Goal: Task Accomplishment & Management: Complete application form

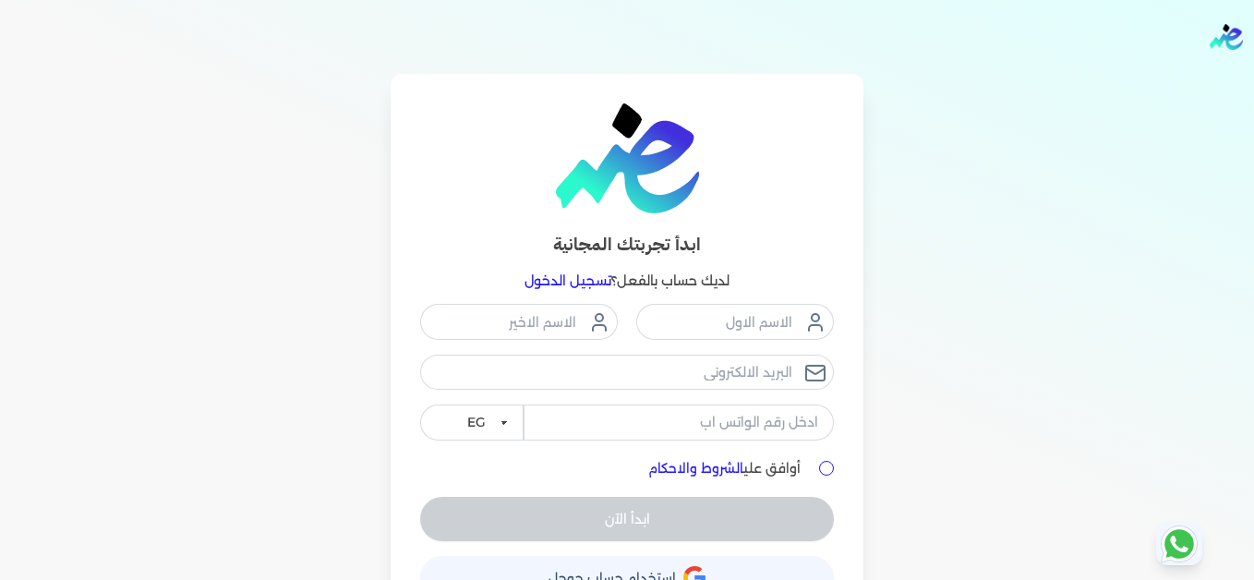
click at [602, 272] on link "تسجيل الدخول" at bounding box center [568, 280] width 87 height 17
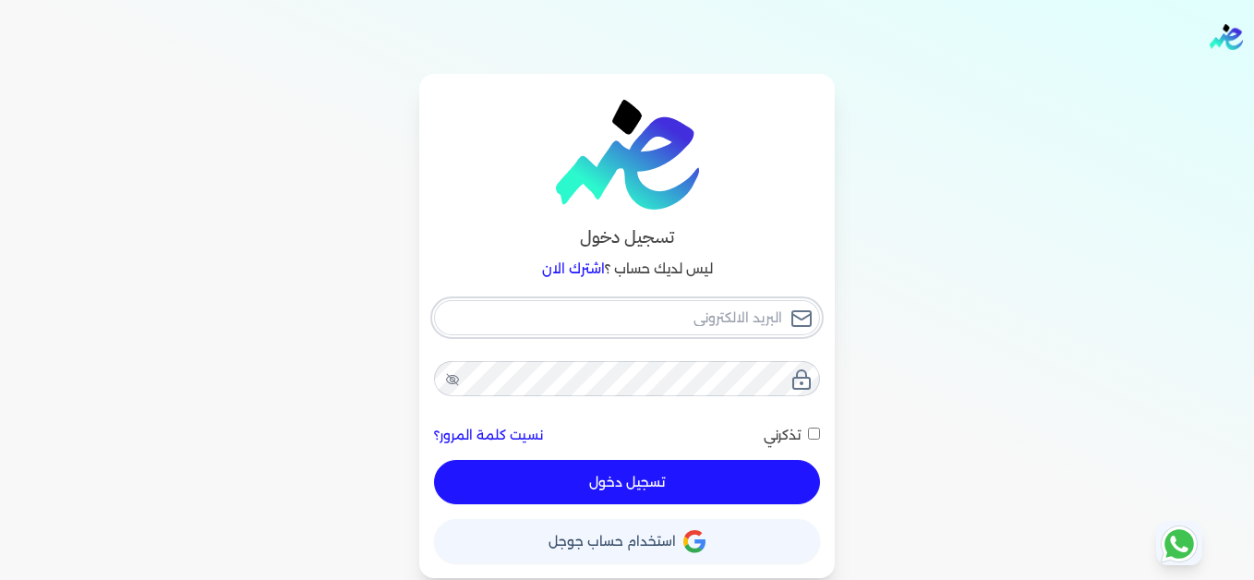
click at [636, 308] on input "email" at bounding box center [627, 317] width 386 height 35
type input "[EMAIL_ADDRESS][DOMAIN_NAME]"
click at [776, 461] on button "تسجيل دخول" at bounding box center [627, 482] width 386 height 44
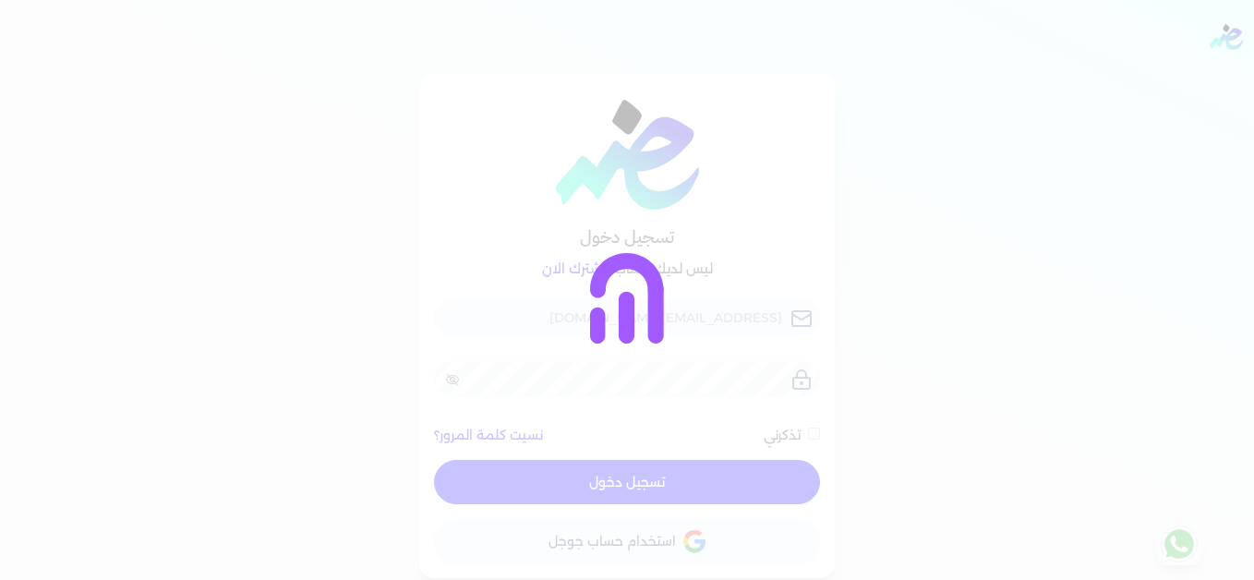
checkbox input "false"
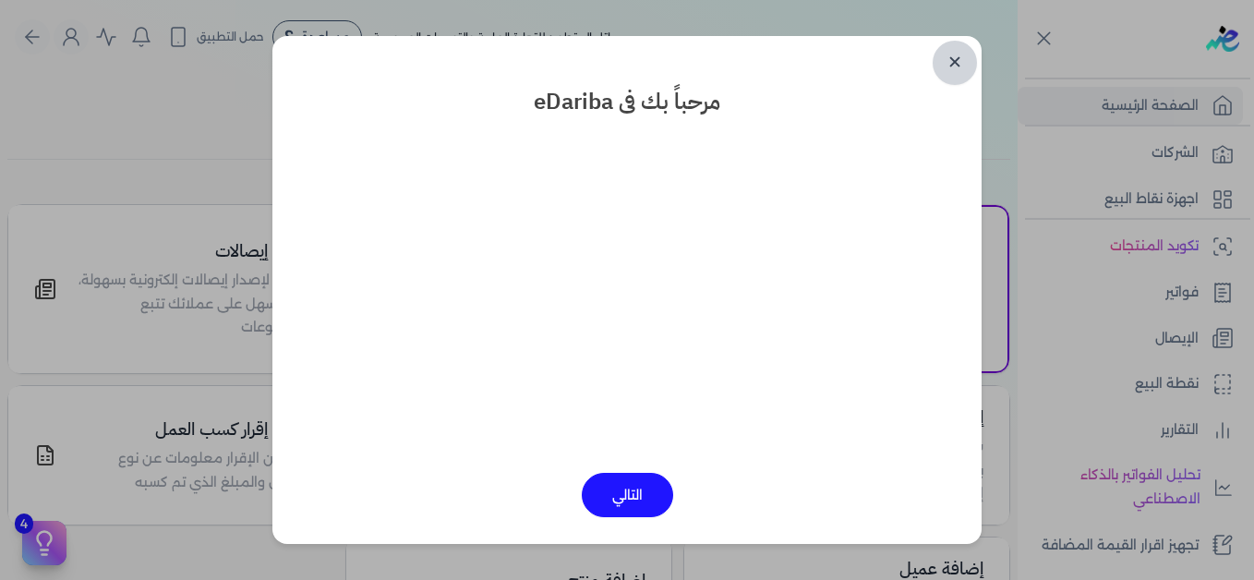
click at [959, 60] on link "✕" at bounding box center [955, 63] width 44 height 44
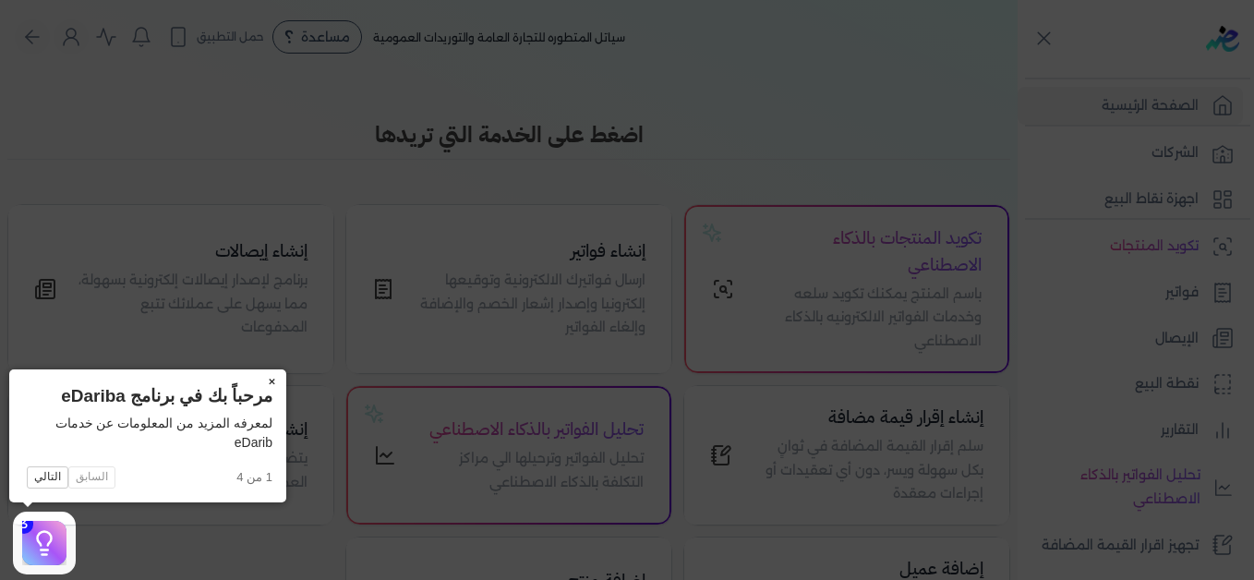
click at [274, 381] on button "×" at bounding box center [272, 382] width 30 height 26
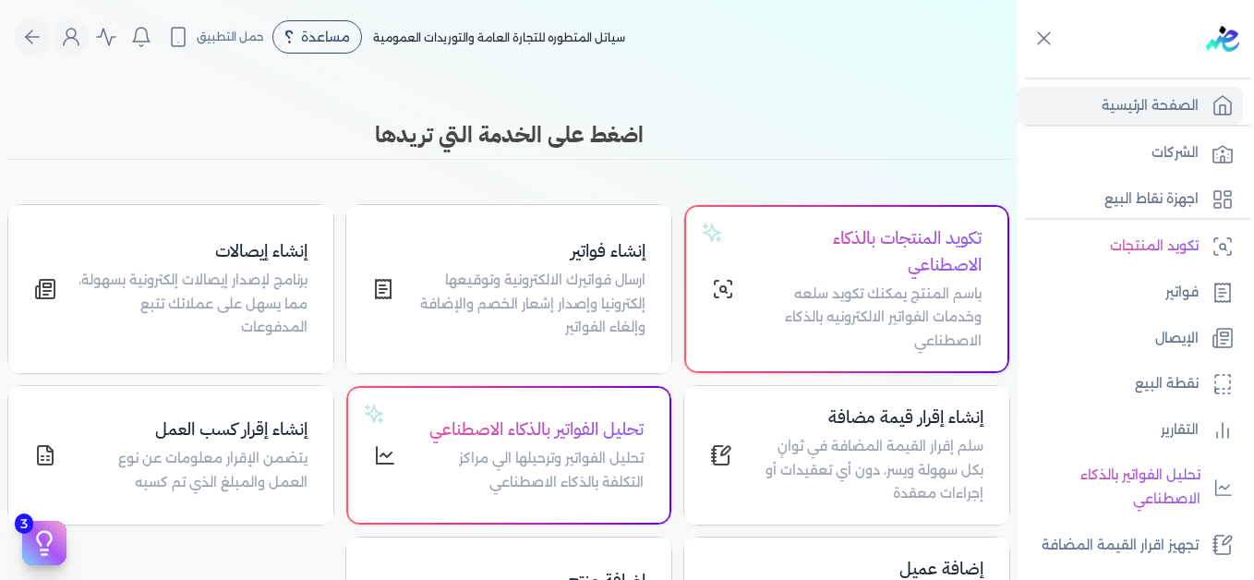
scroll to position [417, 0]
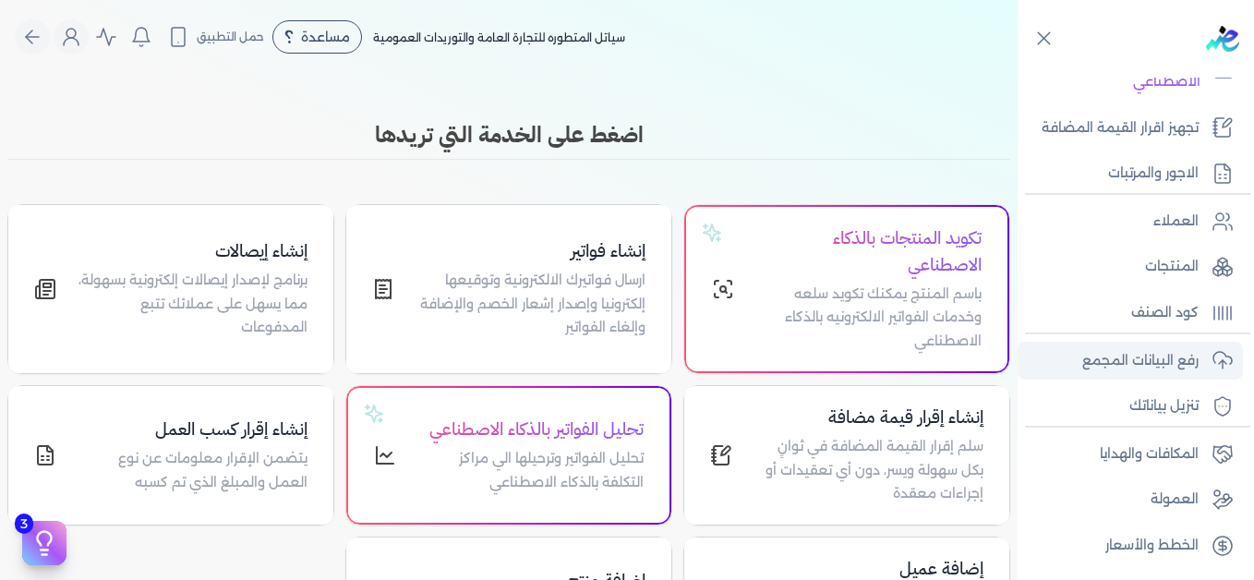
click at [1127, 356] on p "رفع البيانات المجمع" at bounding box center [1140, 361] width 116 height 24
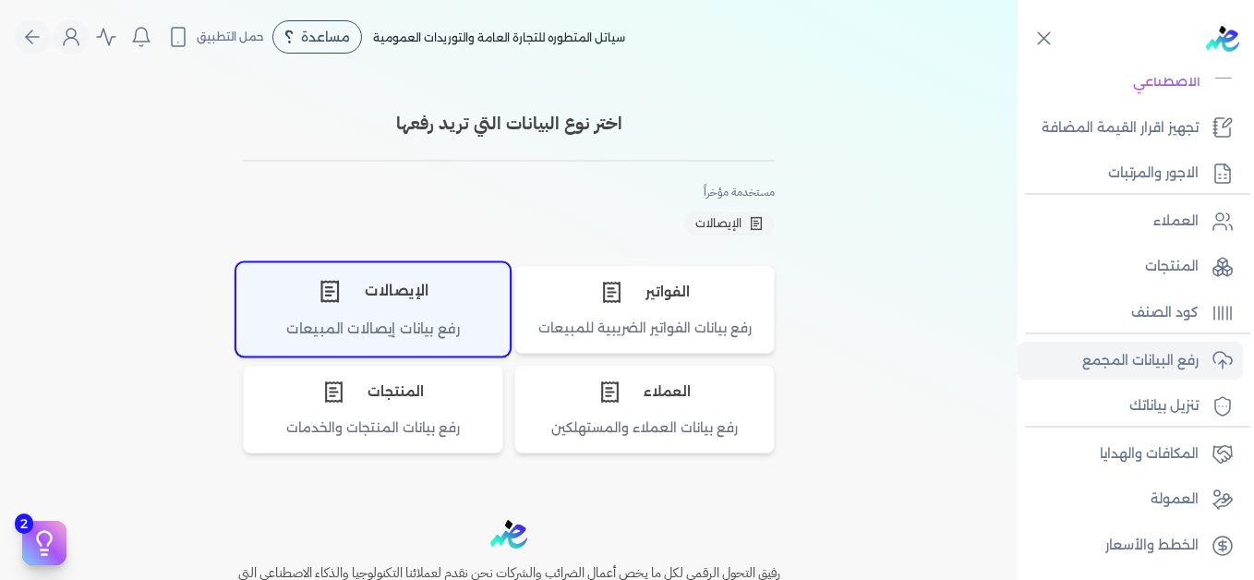
click at [415, 319] on div "رفع بيانات إيصالات المبيعات" at bounding box center [372, 337] width 271 height 36
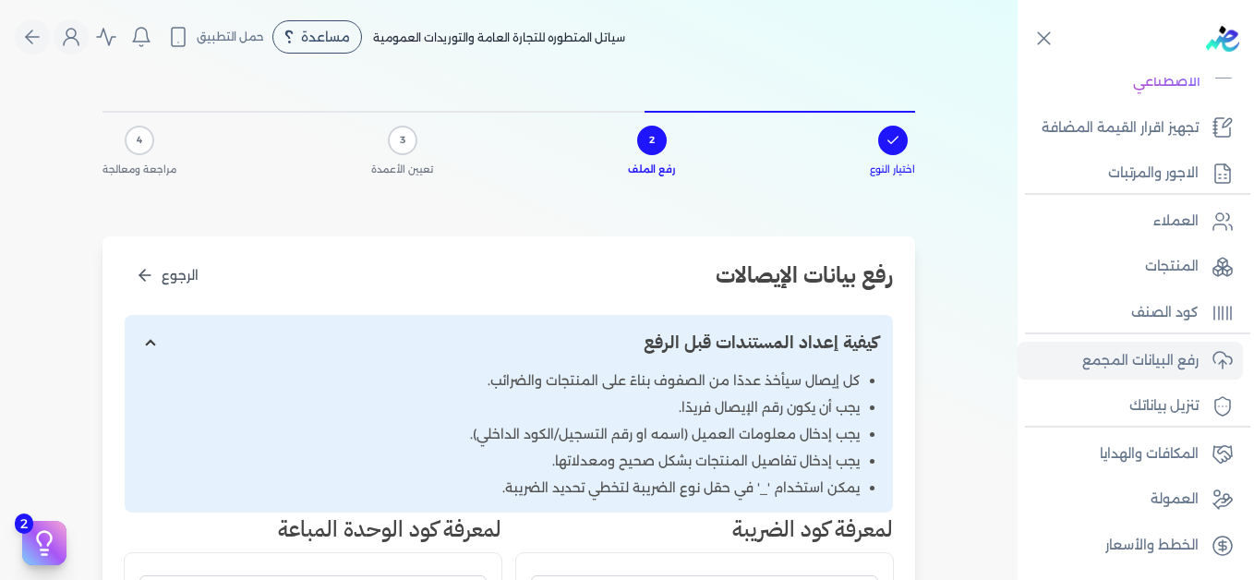
scroll to position [369, 0]
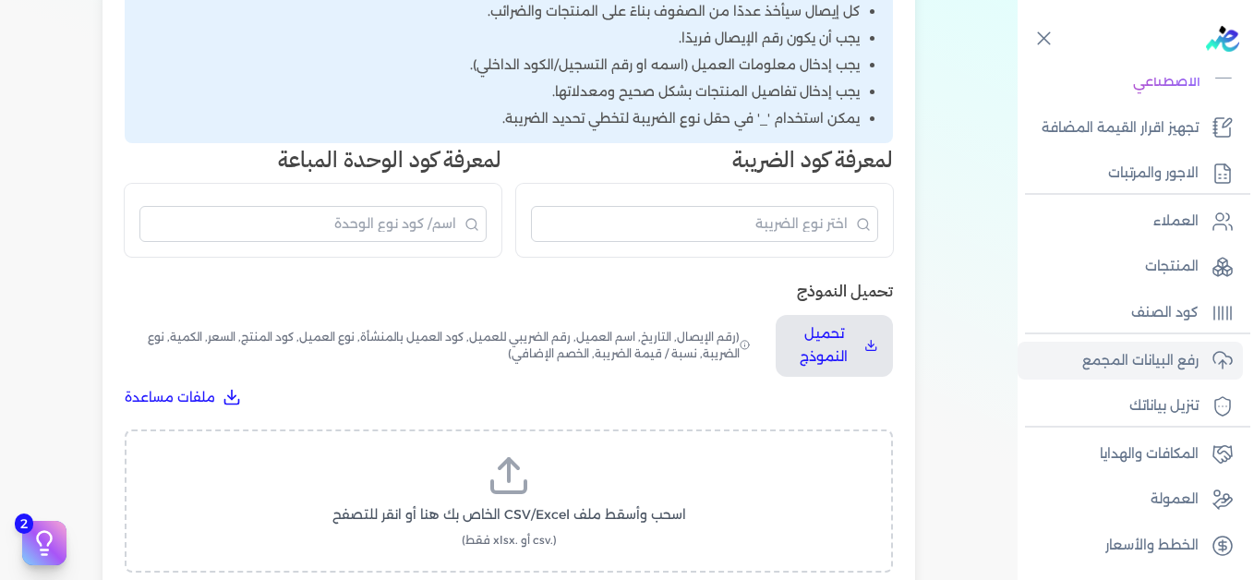
click at [536, 465] on label "اسحب وأسقط ملف CSV/Excel الخاص بك هنا أو انقر للتصفح (.csv أو .xlsx فقط)" at bounding box center [509, 500] width 720 height 95
click at [0, 0] on input "اسحب وأسقط ملف CSV/Excel الخاص بك هنا أو انقر للتصفح (.csv أو .xlsx فقط)" at bounding box center [0, 0] width 0 height 0
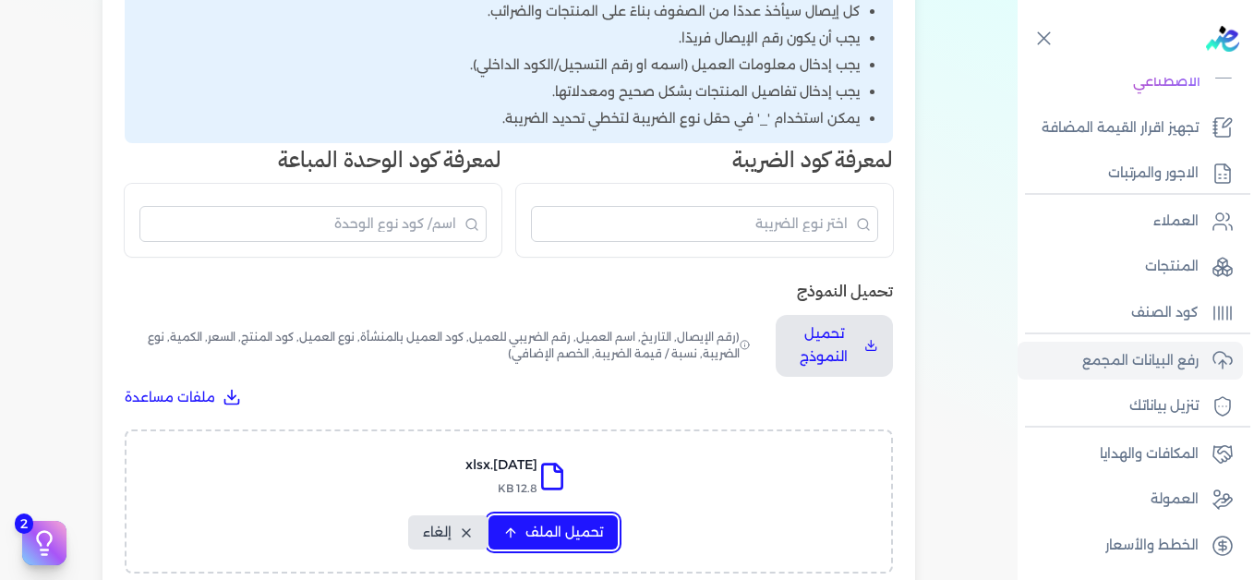
click at [567, 520] on button "تحميل الملف" at bounding box center [553, 532] width 129 height 34
select select "التاريخ"
select select "أسم العميل"
select select "نوع العميل"
select select "وصف البند"
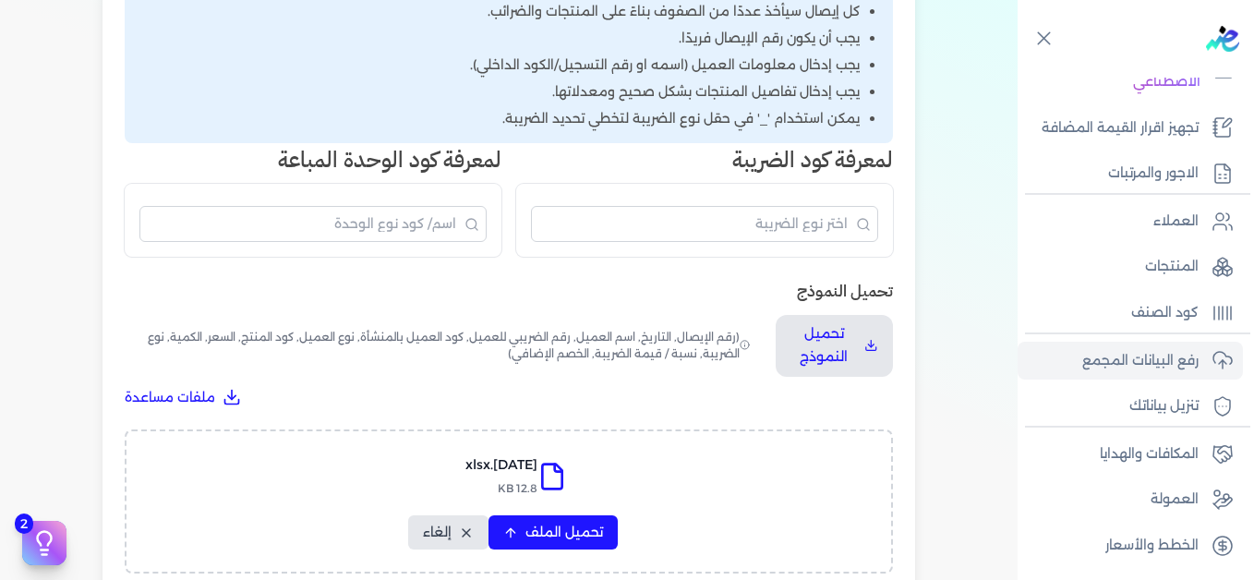
select select "السعر"
select select "الكمية"
select select "نوع الضريبة"
select select "نسبة / قيمة الضريبة"
select select "خصم اضافي"
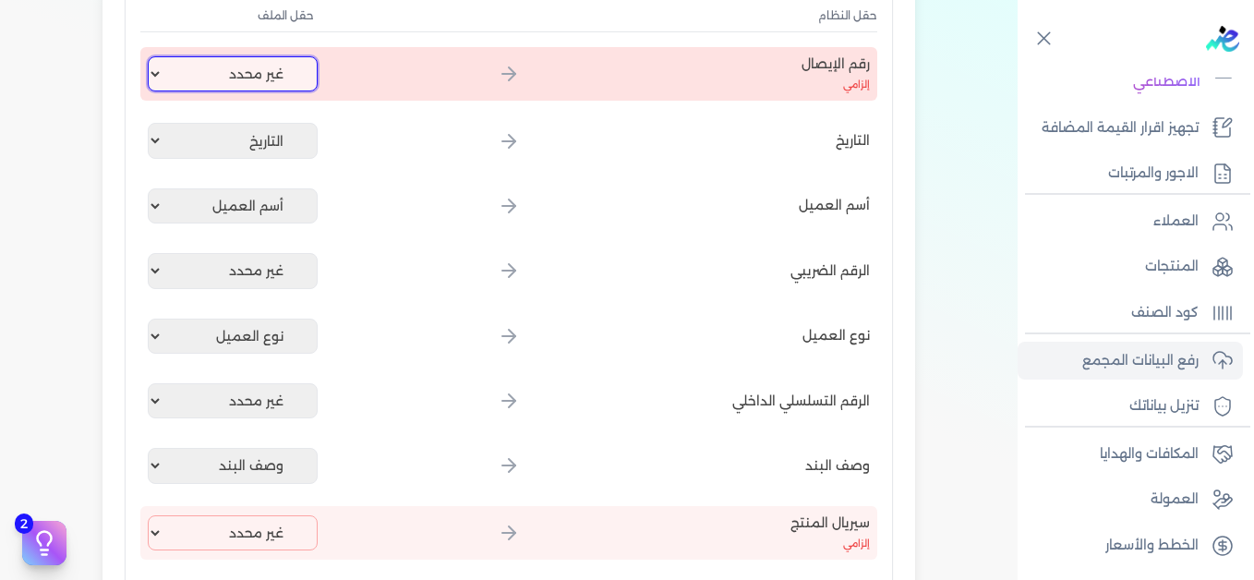
click at [268, 87] on select "غير محدد إيصال رقم التاريخ كود العميل بالمنشأة أسم العميل الرقم الضريبي للعميل …" at bounding box center [233, 73] width 170 height 35
select select "إيصال رقم"
click at [151, 56] on select "غير محدد إيصال رقم التاريخ كود العميل بالمنشأة أسم العميل الرقم الضريبي للعميل …" at bounding box center [233, 73] width 170 height 35
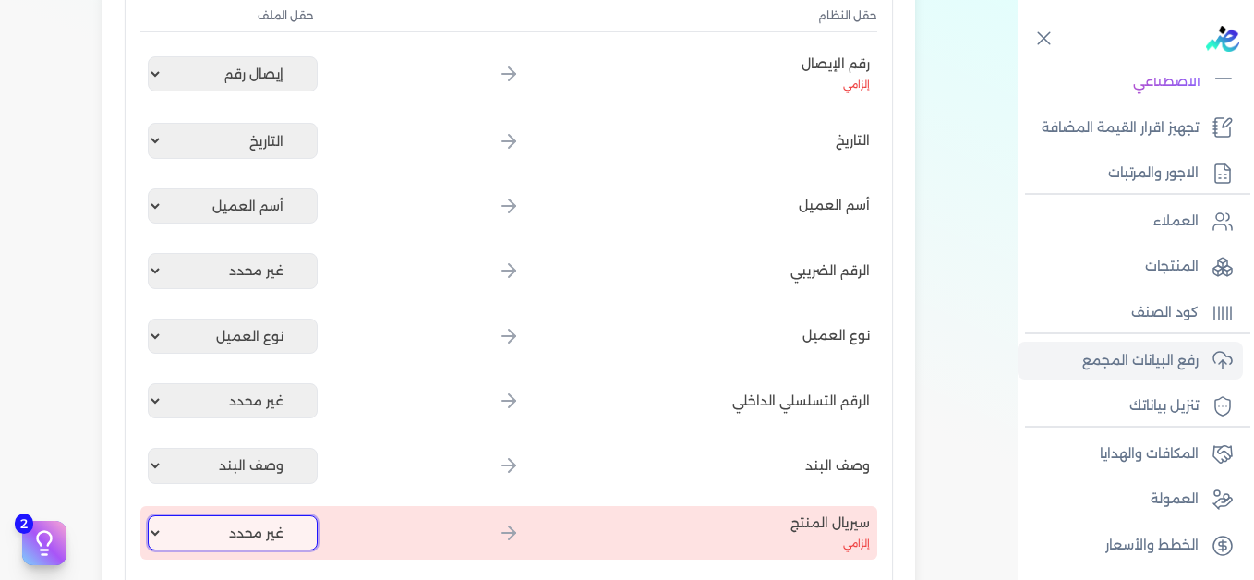
click at [234, 534] on select "غير محدد إيصال رقم التاريخ كود العميل بالمنشأة أسم العميل الرقم الضريبي للعميل …" at bounding box center [233, 532] width 170 height 35
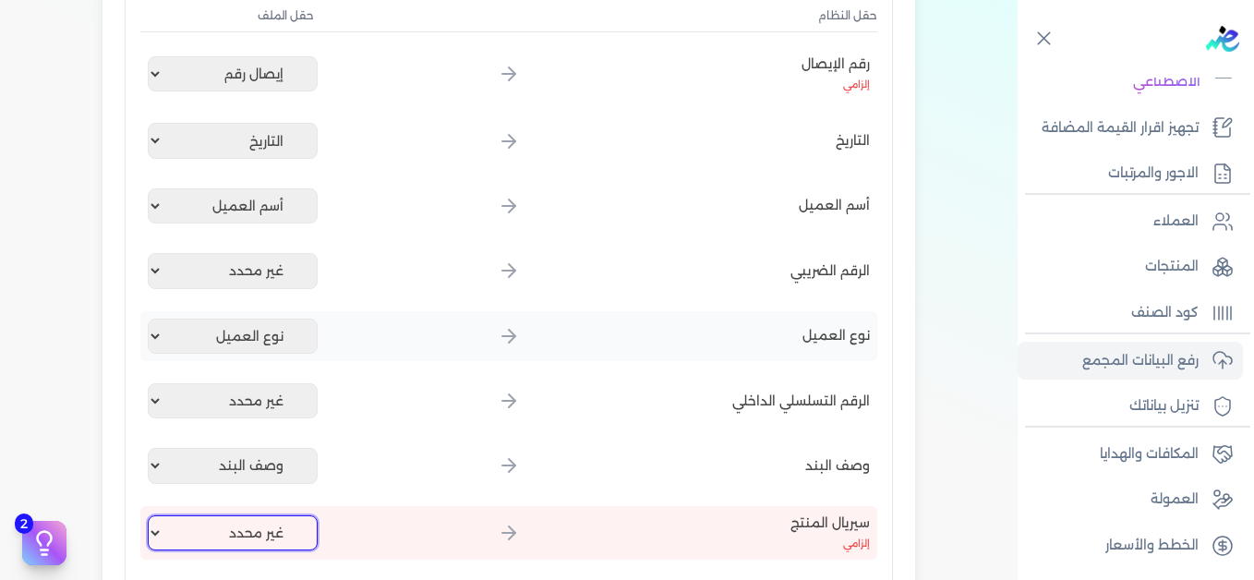
select select "كود المنتج الداخلي"
click at [151, 515] on select "غير محدد إيصال رقم التاريخ كود العميل بالمنشأة أسم العميل الرقم الضريبي للعميل …" at bounding box center [233, 532] width 170 height 35
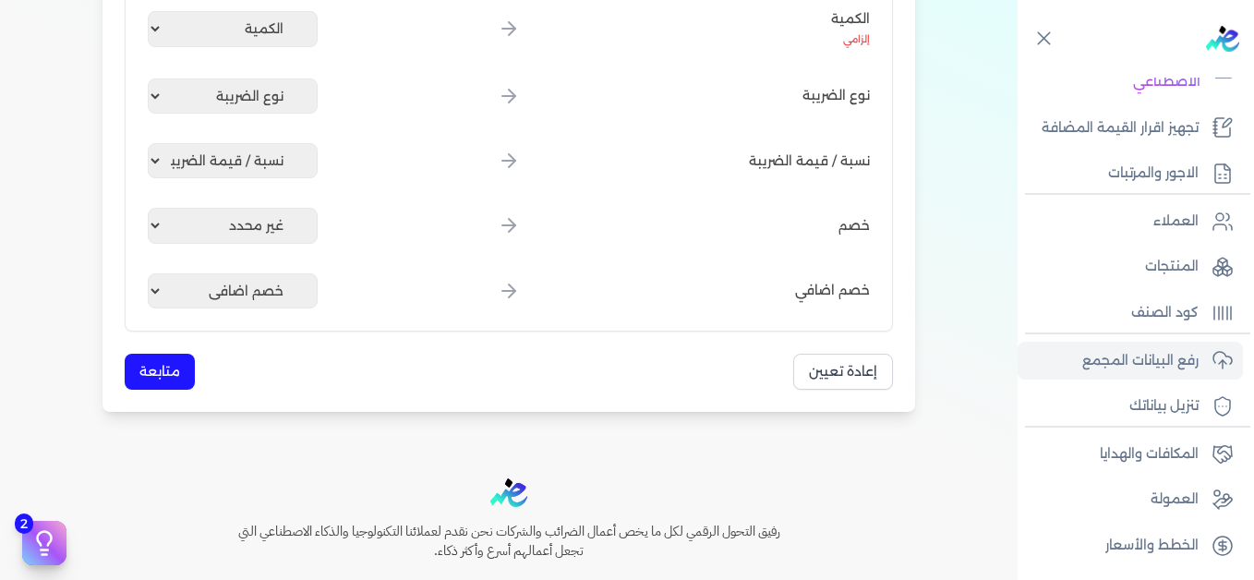
scroll to position [1016, 0]
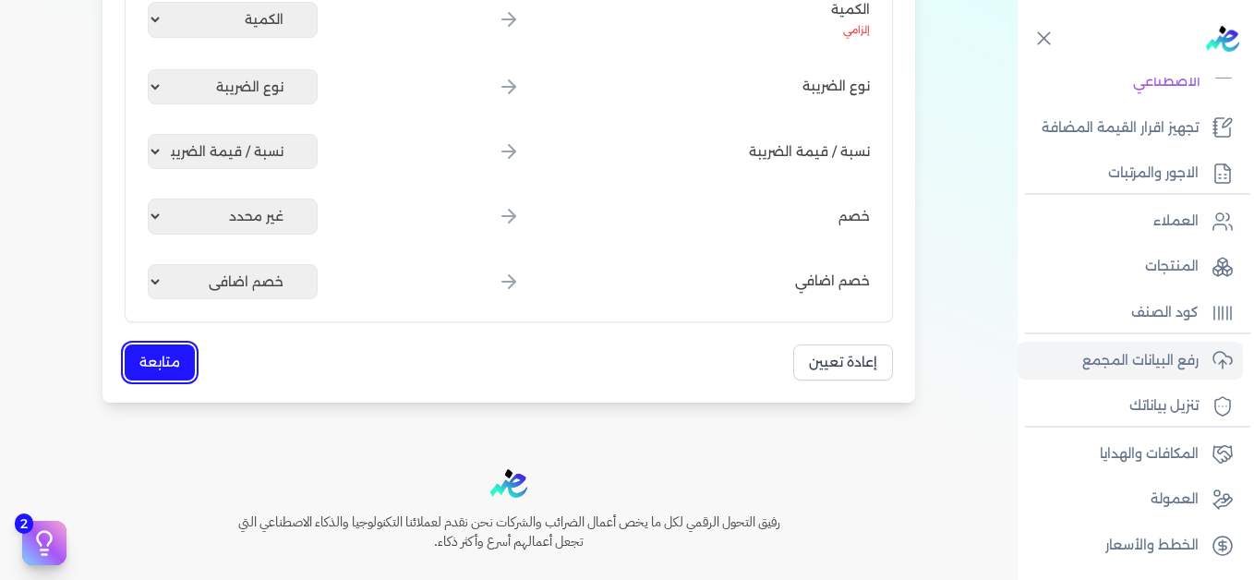
click at [183, 361] on button "متابعة" at bounding box center [160, 362] width 70 height 36
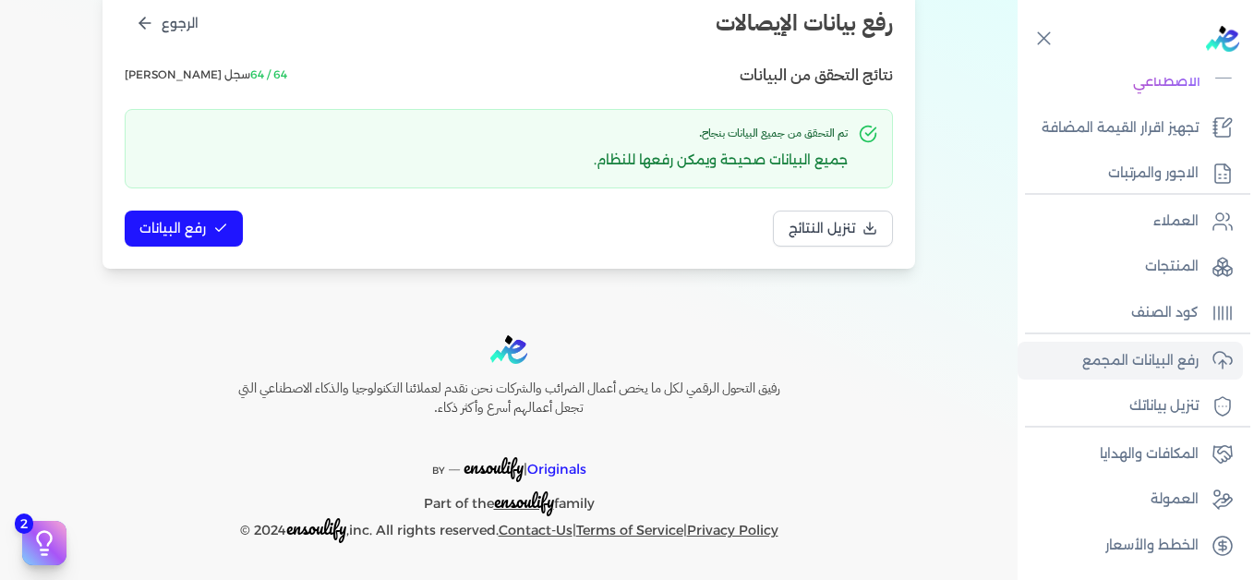
scroll to position [252, 0]
click at [190, 241] on button "رفع البيانات" at bounding box center [184, 229] width 118 height 36
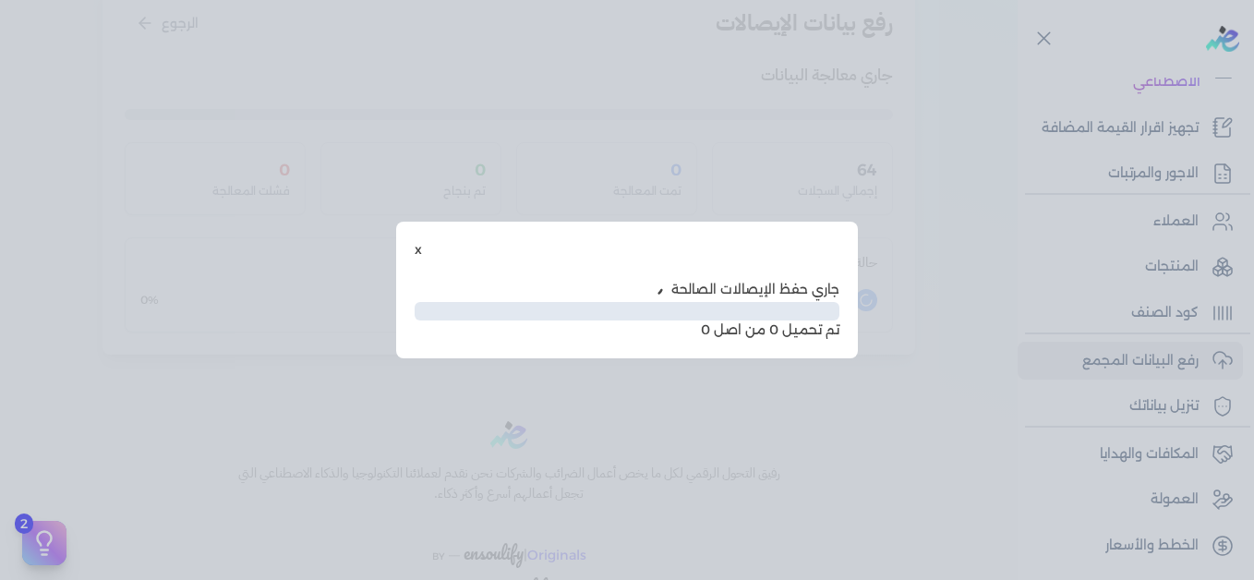
scroll to position [151, 0]
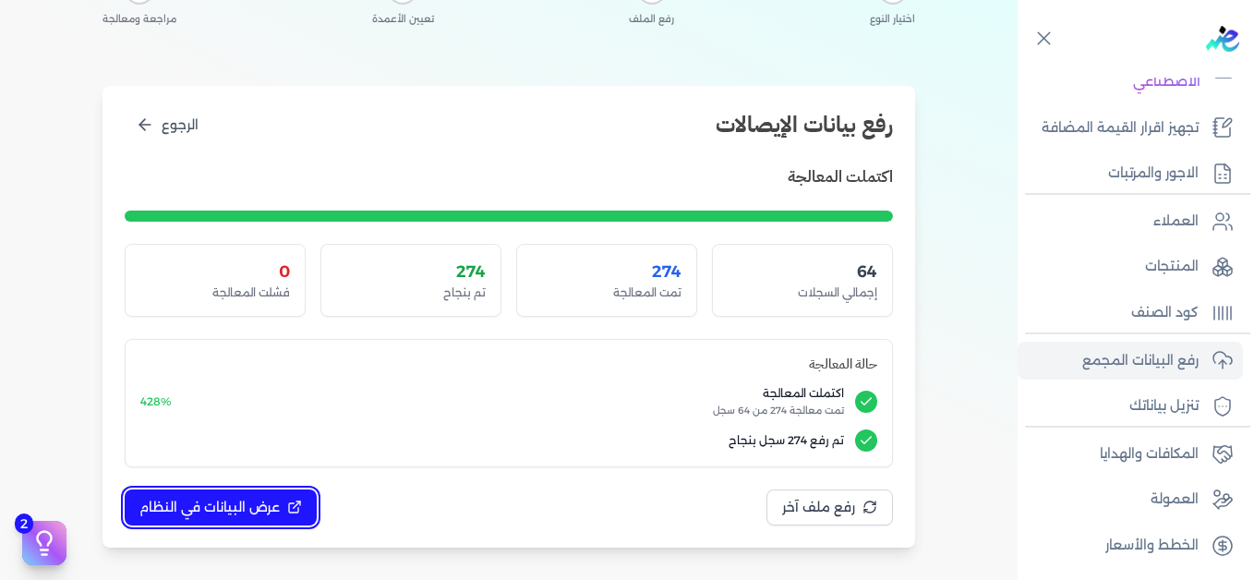
click at [266, 506] on span "عرض البيانات في النظام" at bounding box center [209, 507] width 140 height 19
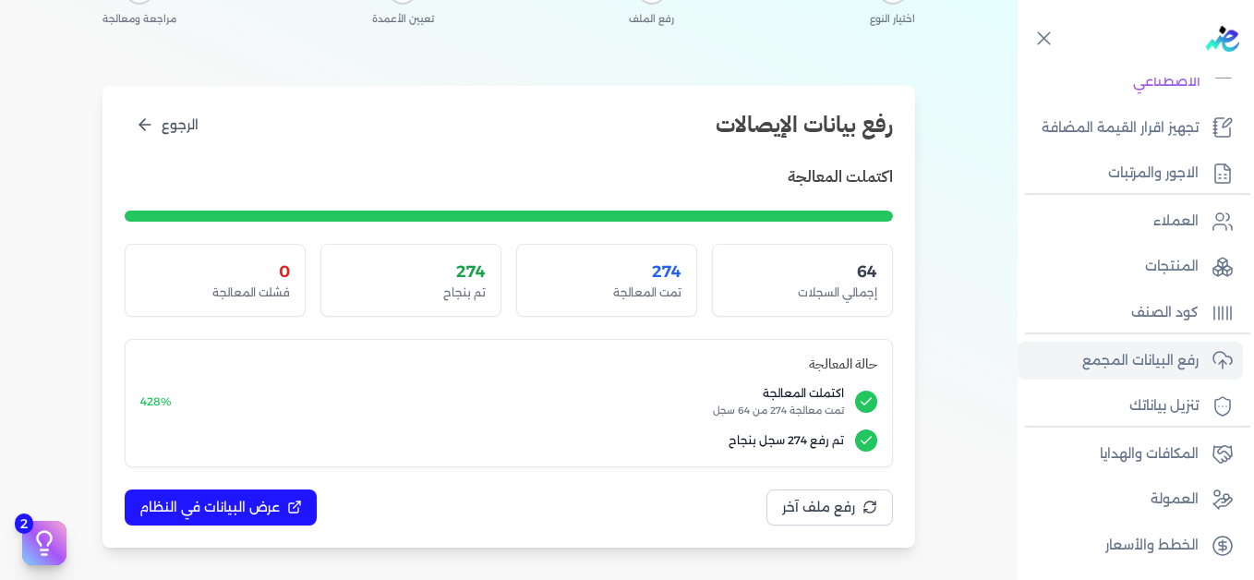
click at [0, 0] on div at bounding box center [0, 0] width 0 height 0
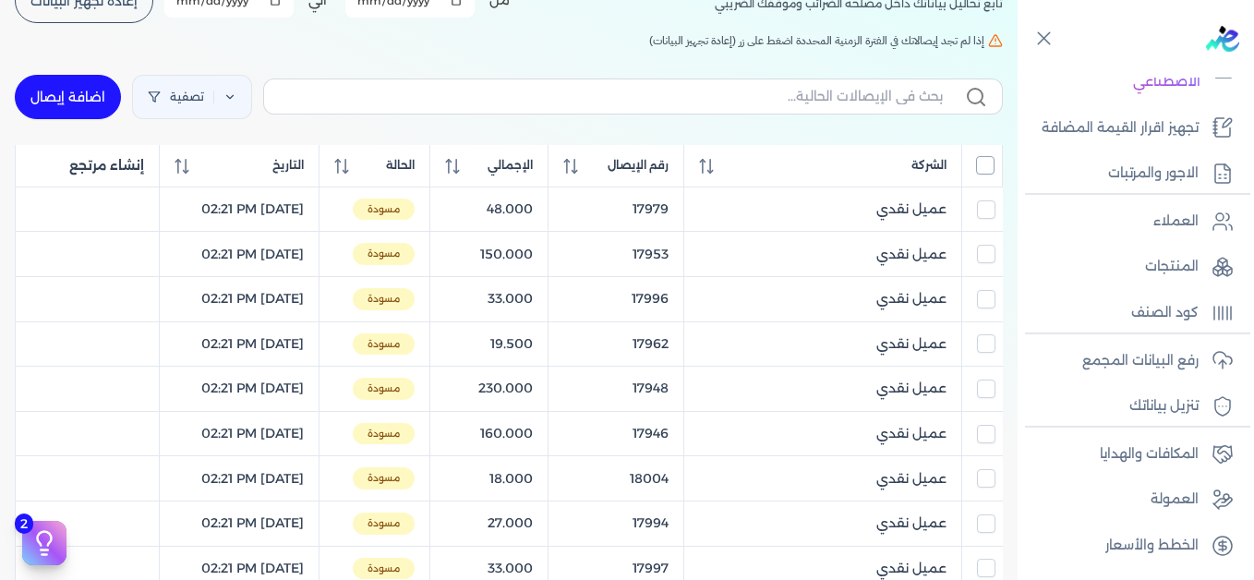
click at [993, 171] on input "All items unselected" at bounding box center [985, 165] width 18 height 18
checkbox input "true"
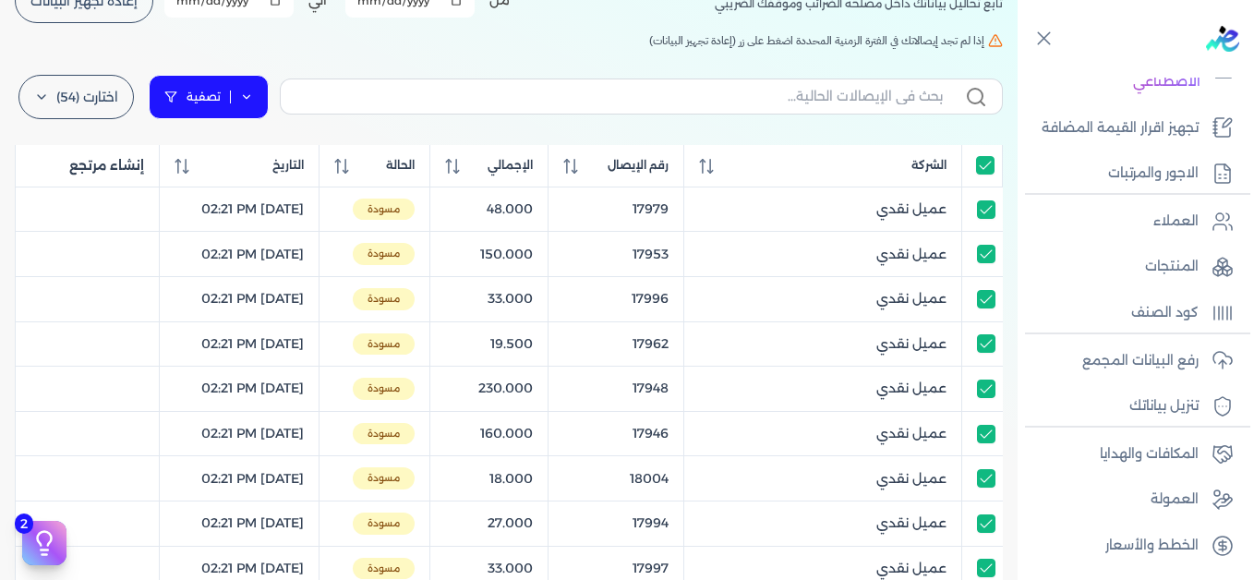
click at [251, 100] on icon at bounding box center [246, 96] width 13 height 13
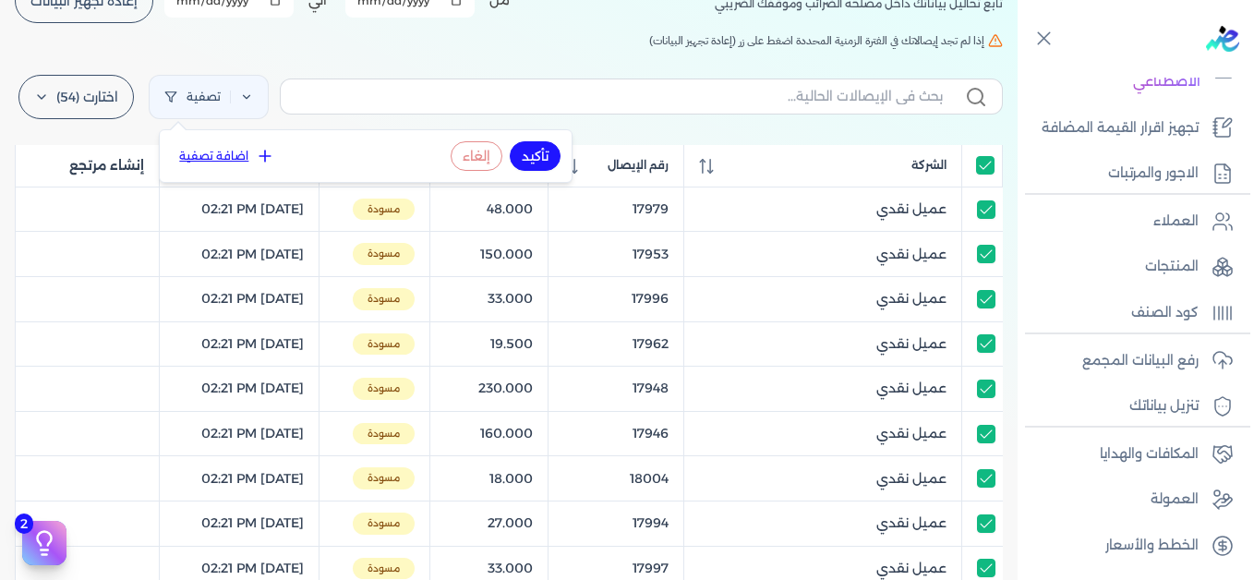
click at [263, 157] on icon at bounding box center [265, 156] width 18 height 18
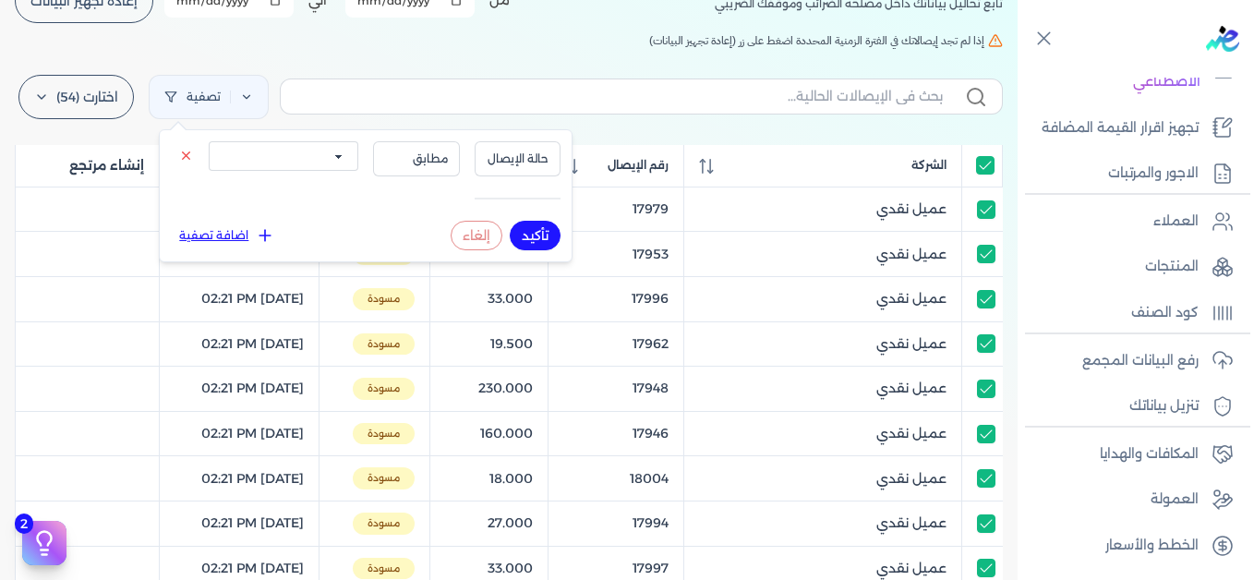
click at [308, 157] on select "الكل مقبولة غير مقبولة يتم مراجعتها ملغية مرفوضة مسودة" at bounding box center [284, 156] width 150 height 30
select select "draft"
click at [209, 141] on select "الكل مقبولة غير مقبولة يتم مراجعتها ملغية مرفوضة مسودة" at bounding box center [284, 156] width 150 height 30
click at [545, 231] on button "تأكيد" at bounding box center [535, 236] width 51 height 30
click at [461, 57] on div "الإيصالات تابع تحاليل بياناتك داخل مصلحه الضرائب وموقفك الضريبي أختر المدة الزم…" at bounding box center [509, 530] width 1018 height 1214
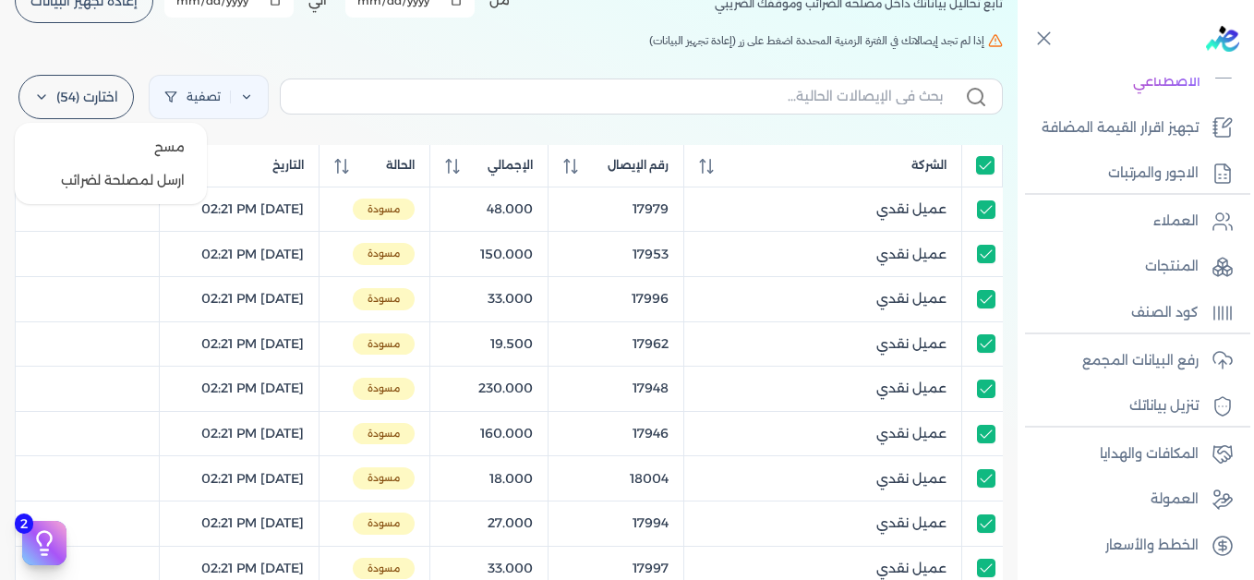
click at [73, 95] on label "اختارت (54)" at bounding box center [75, 97] width 115 height 44
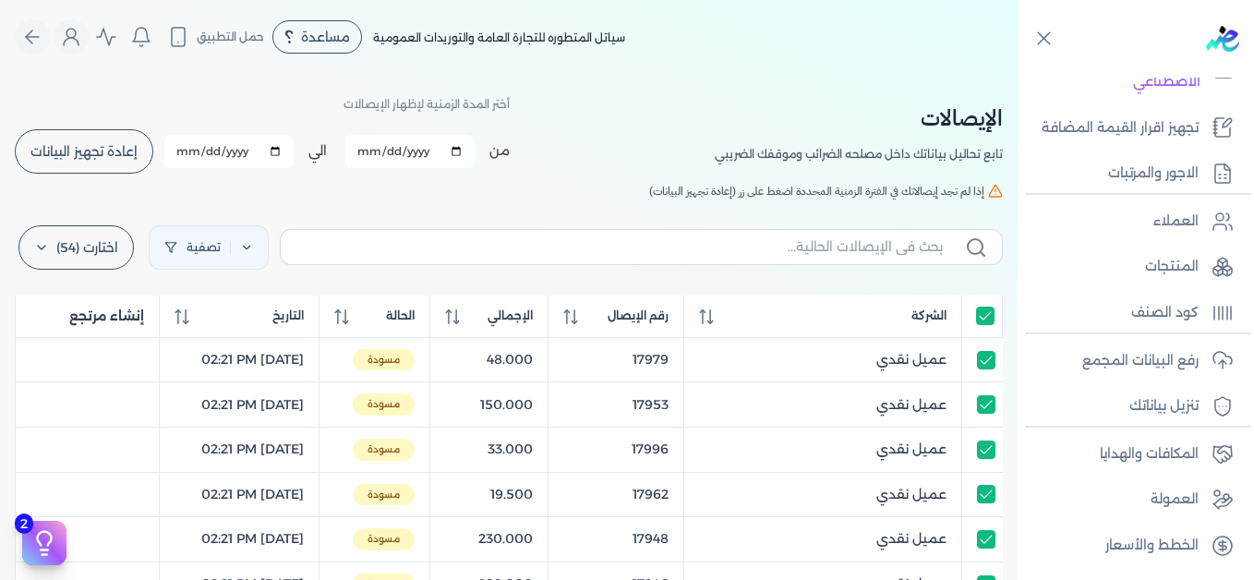
click at [83, 158] on span "إعادة تجهيز البيانات" at bounding box center [83, 151] width 107 height 13
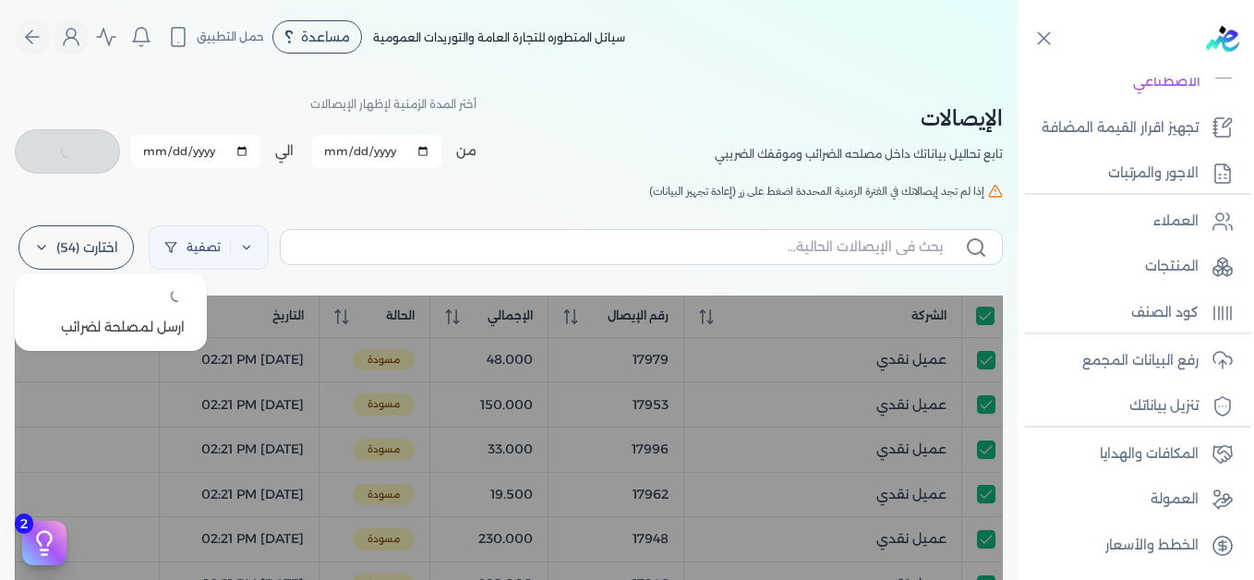
click at [101, 253] on label "اختارت (54)" at bounding box center [75, 247] width 115 height 44
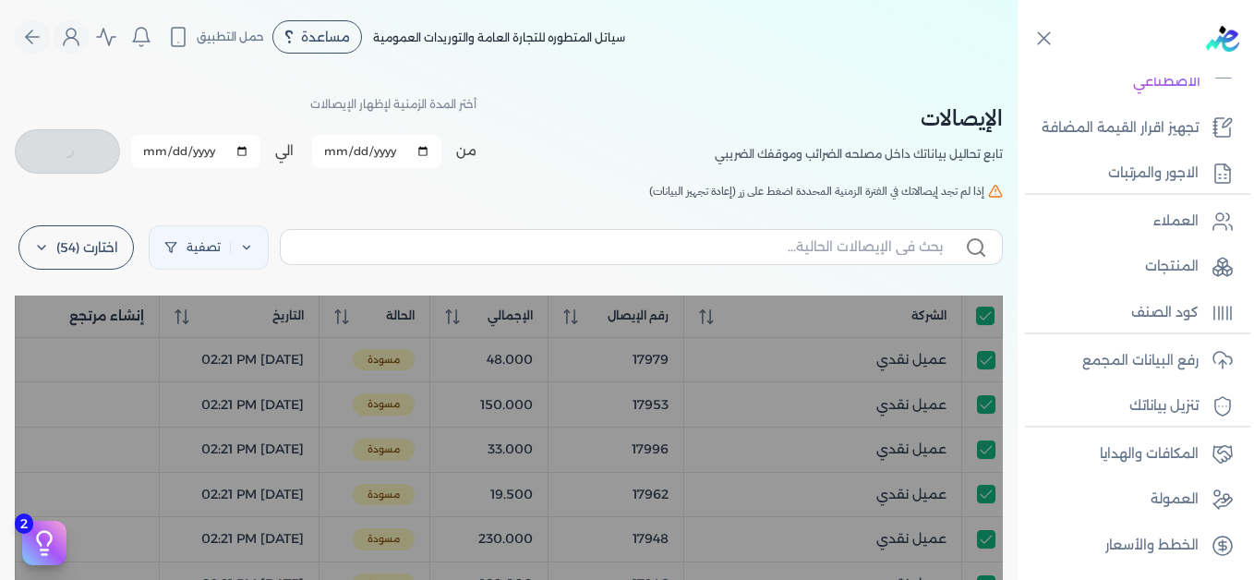
click at [396, 191] on h5 "إذا لم تجد إيصالاتك في الفترة الزمنية المحددة اضغط على زر (إعادة تجهيز البيانات)" at bounding box center [509, 191] width 988 height 17
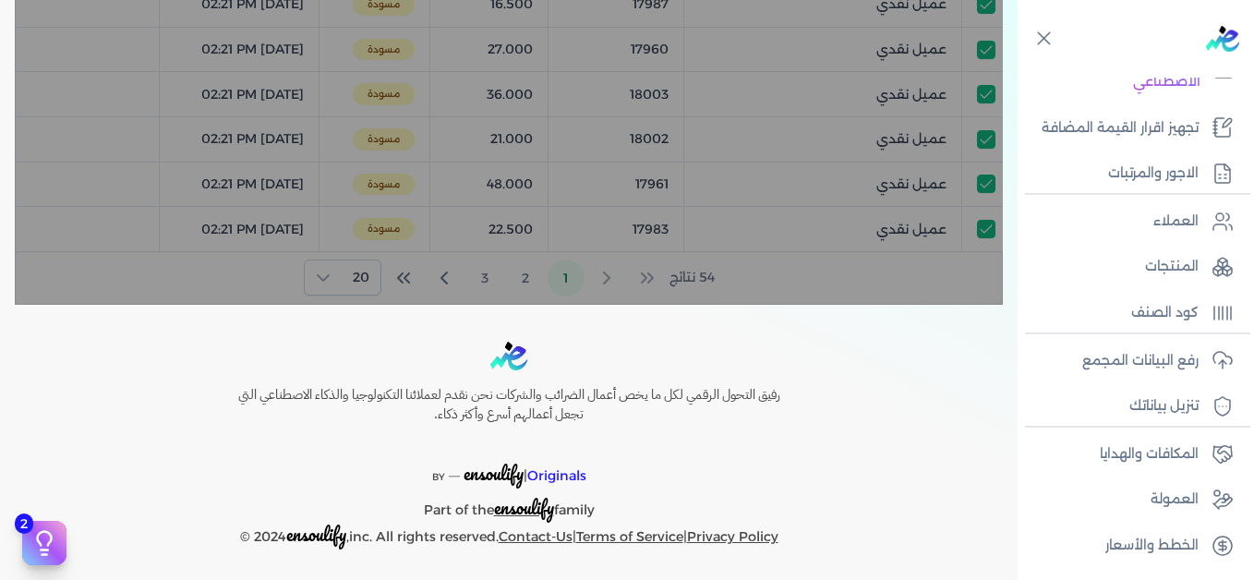
scroll to position [990, 0]
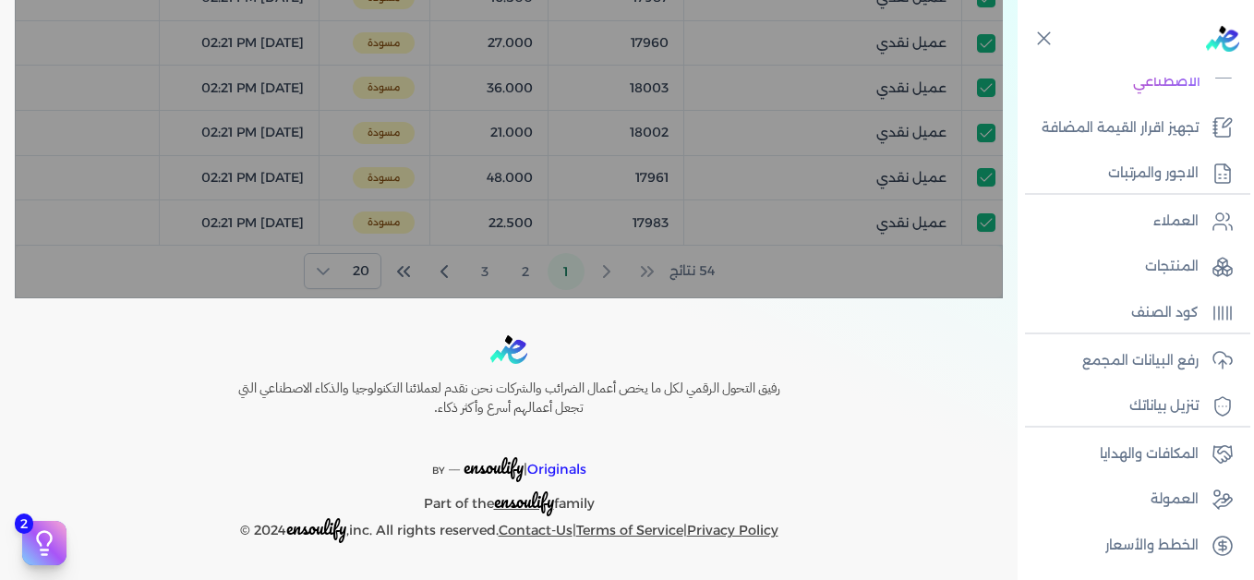
checkbox input "true"
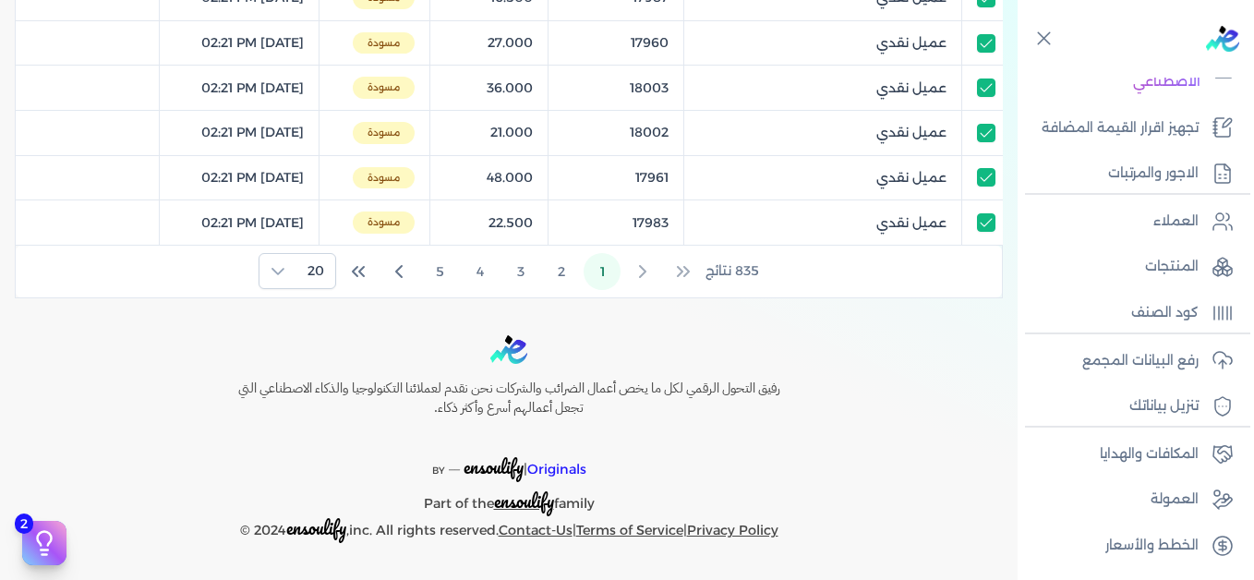
click at [754, 359] on div at bounding box center [509, 349] width 621 height 29
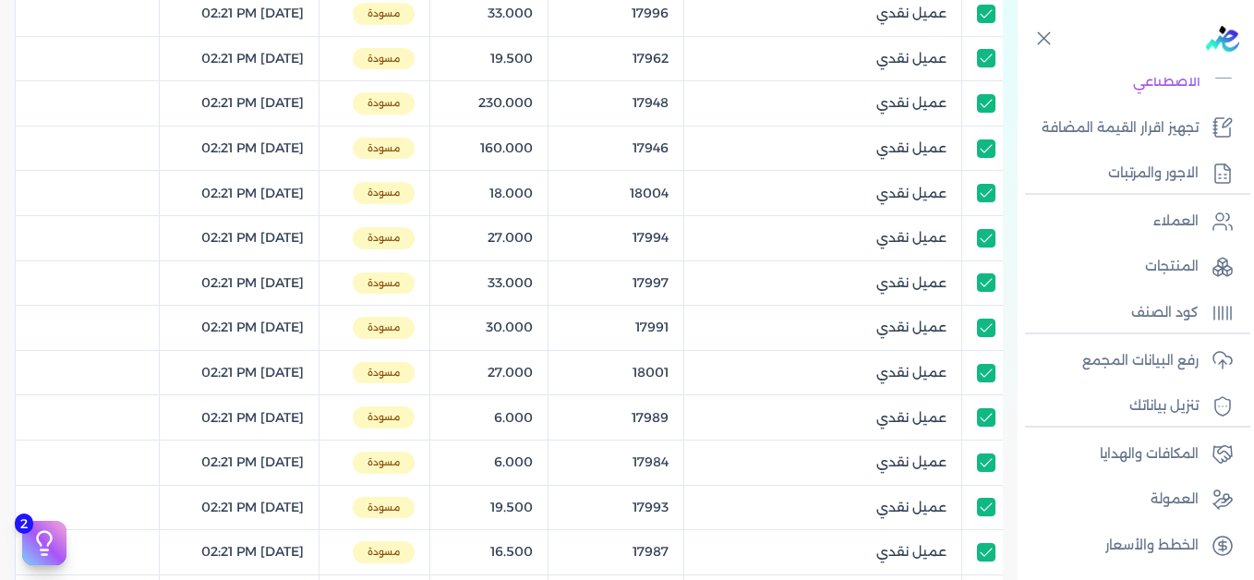
scroll to position [0, 0]
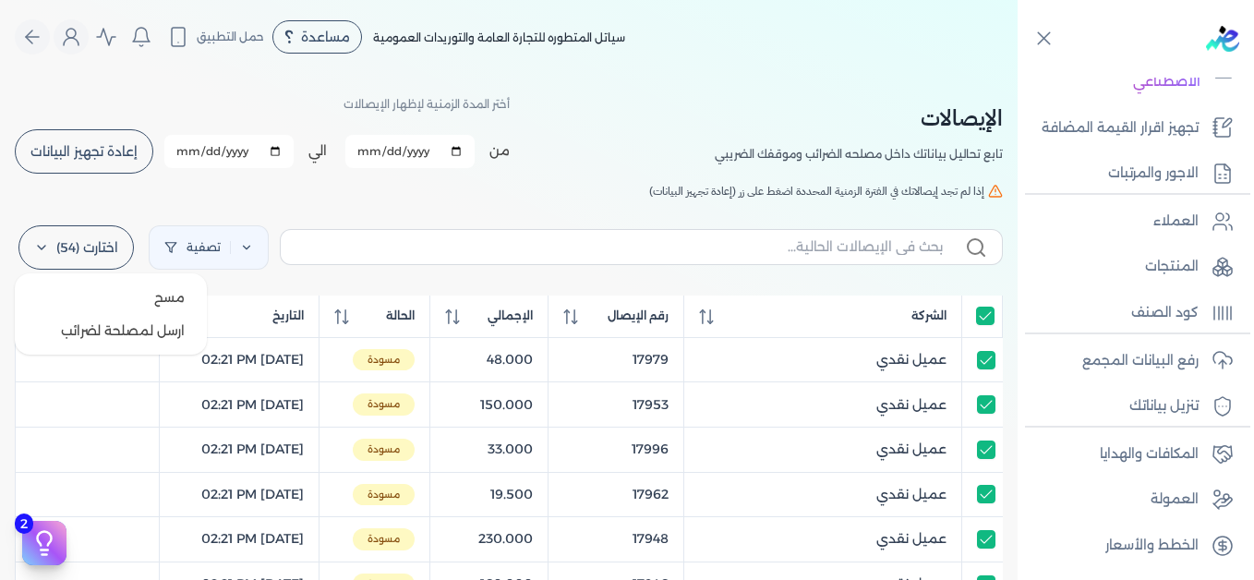
click at [82, 254] on label "اختارت (54)" at bounding box center [75, 247] width 115 height 44
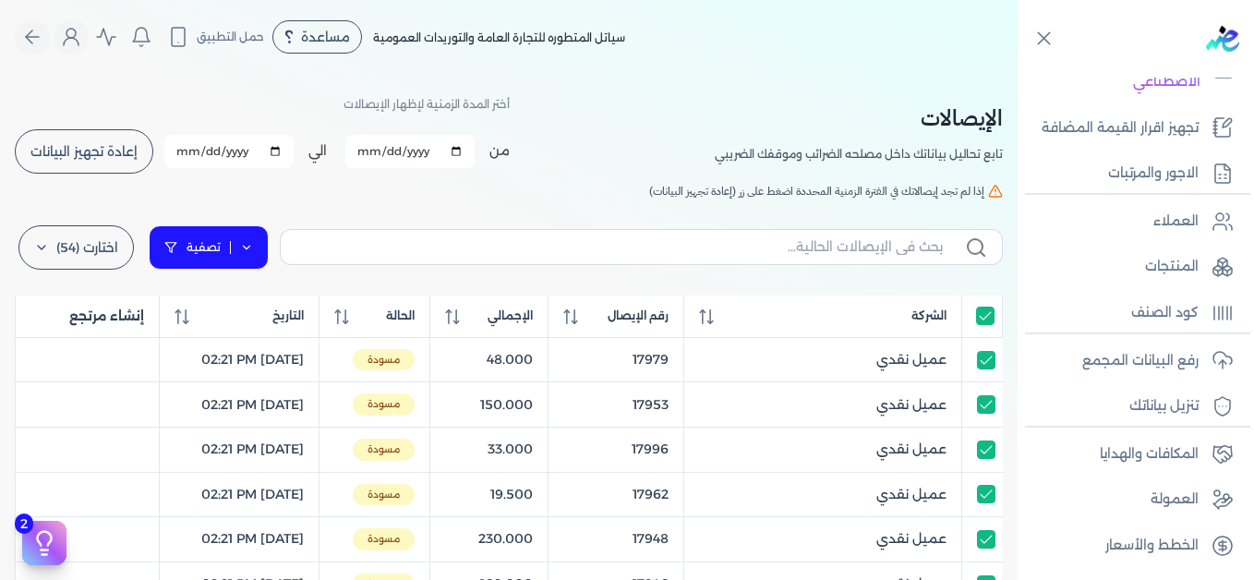
click at [253, 258] on link "تصفية" at bounding box center [209, 247] width 120 height 44
select select "draft"
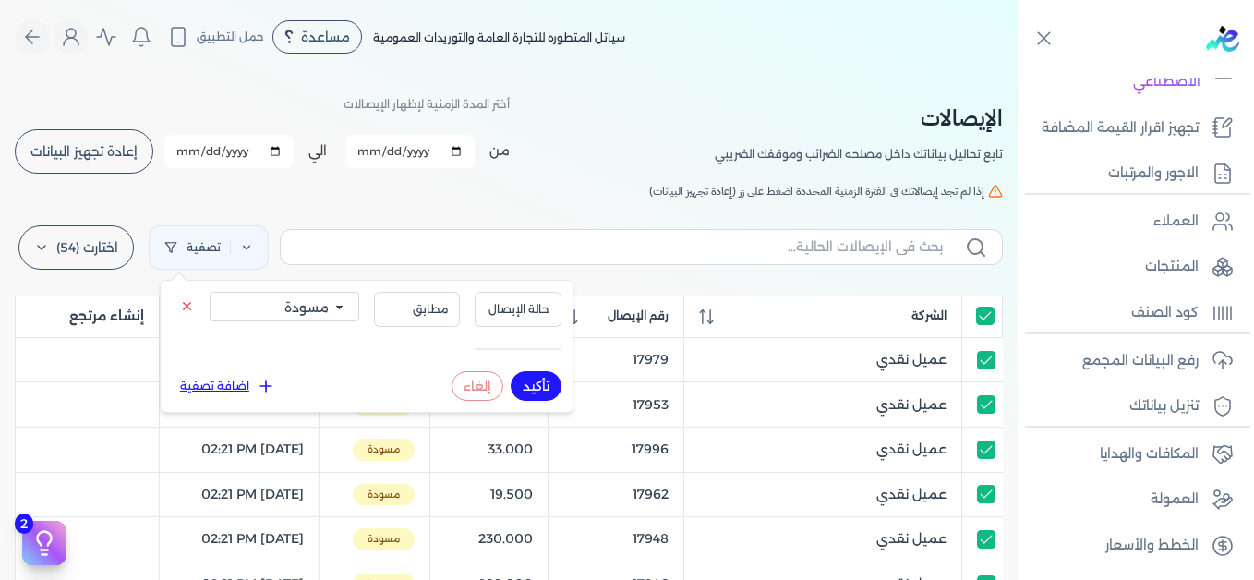
click at [543, 385] on button "تأكيد" at bounding box center [536, 386] width 51 height 30
click at [573, 169] on div "الإيصالات تابع تحاليل بياناتك داخل مصلحه الضرائب وموقفك الضريبي أختر المدة الزم…" at bounding box center [509, 133] width 988 height 83
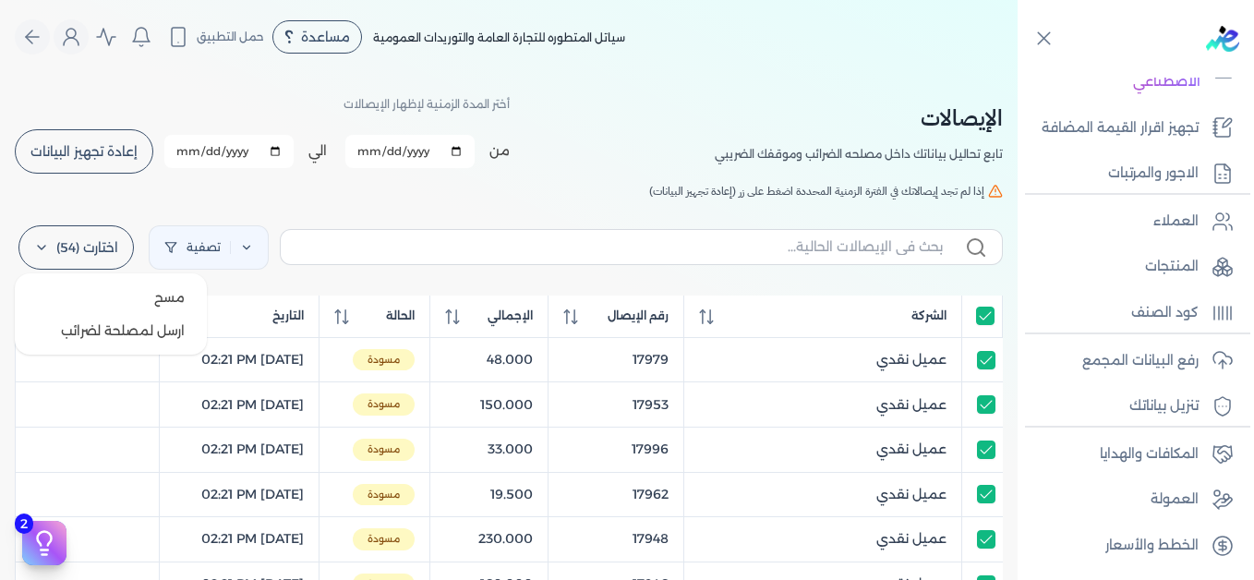
click at [89, 250] on label "اختارت (54)" at bounding box center [75, 247] width 115 height 44
click at [114, 296] on button "مسح" at bounding box center [110, 297] width 177 height 33
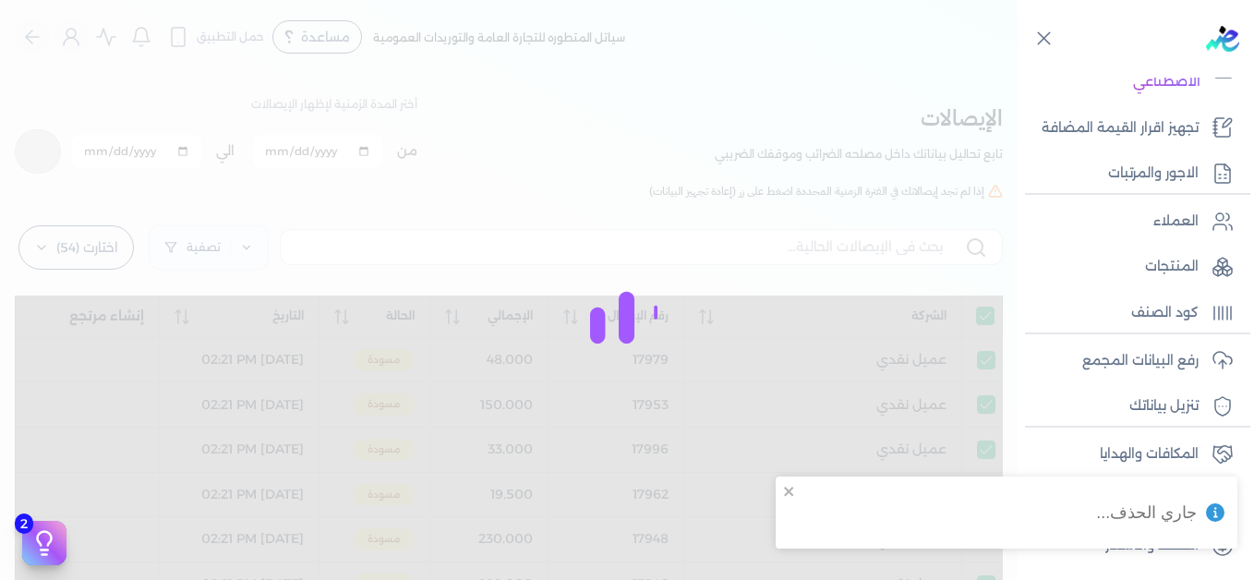
checkbox input "true"
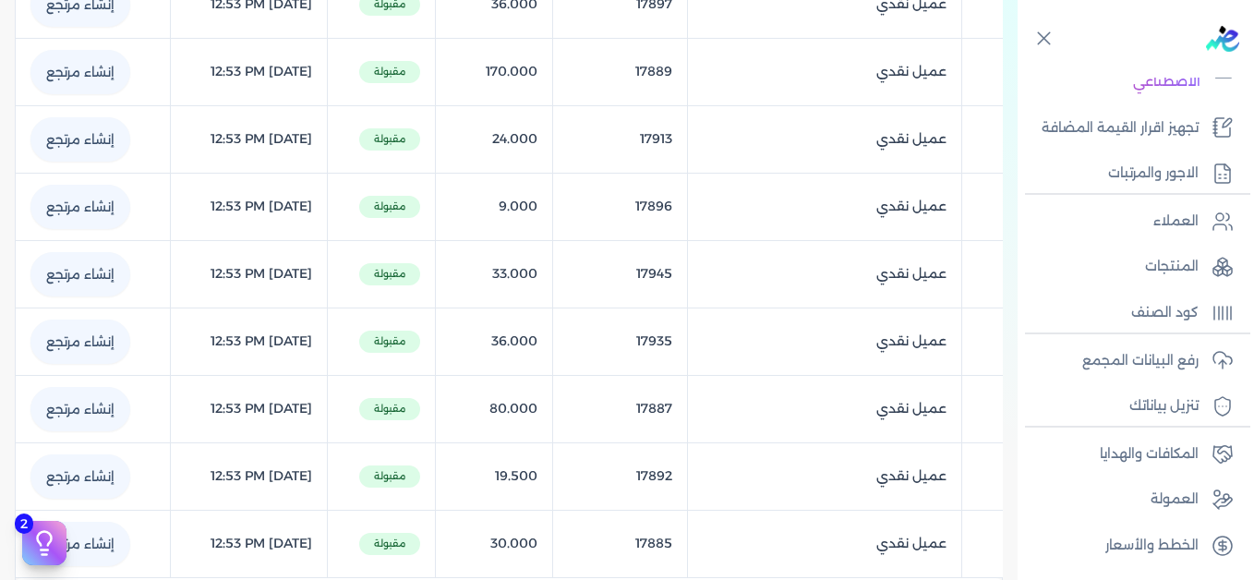
scroll to position [1440, 0]
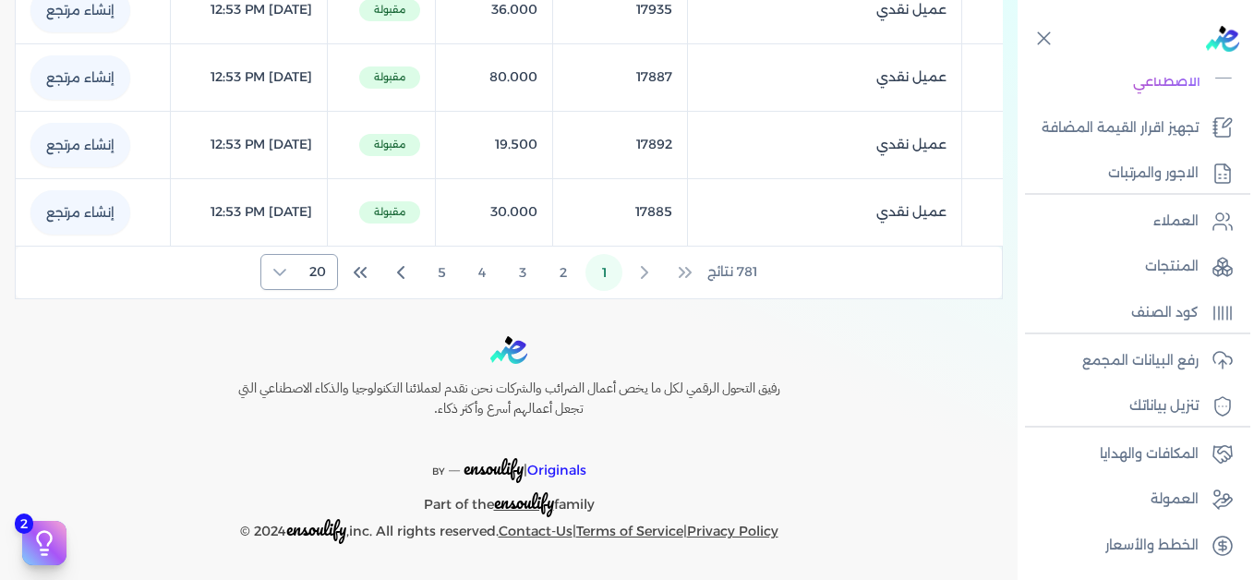
click at [286, 277] on icon at bounding box center [279, 272] width 15 height 15
click at [312, 380] on span "100" at bounding box center [313, 385] width 23 height 19
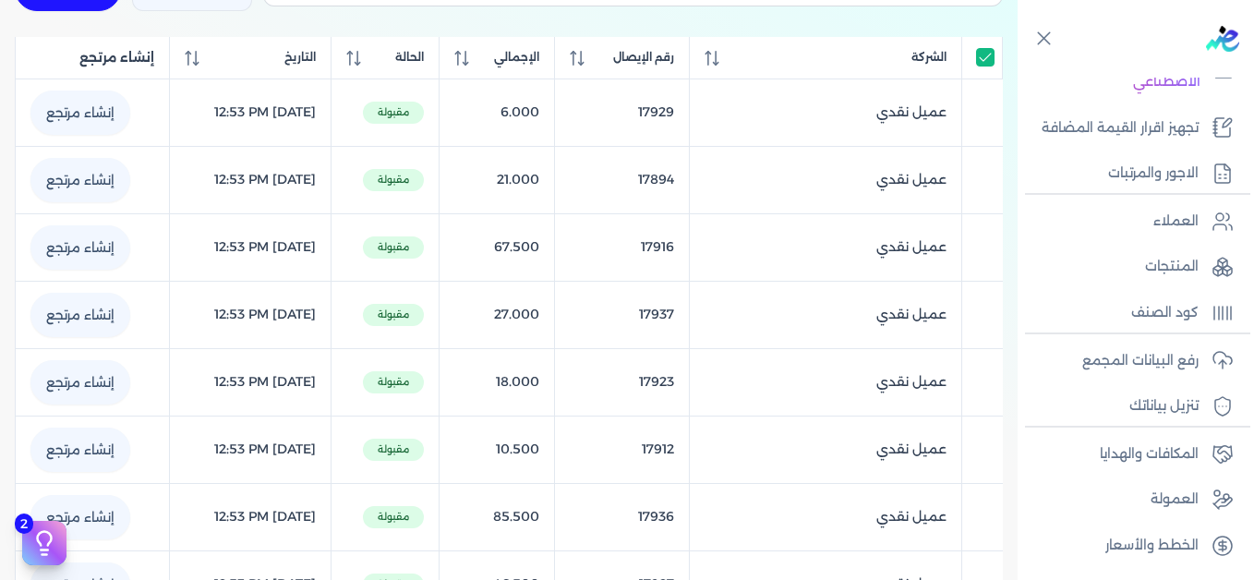
scroll to position [0, 0]
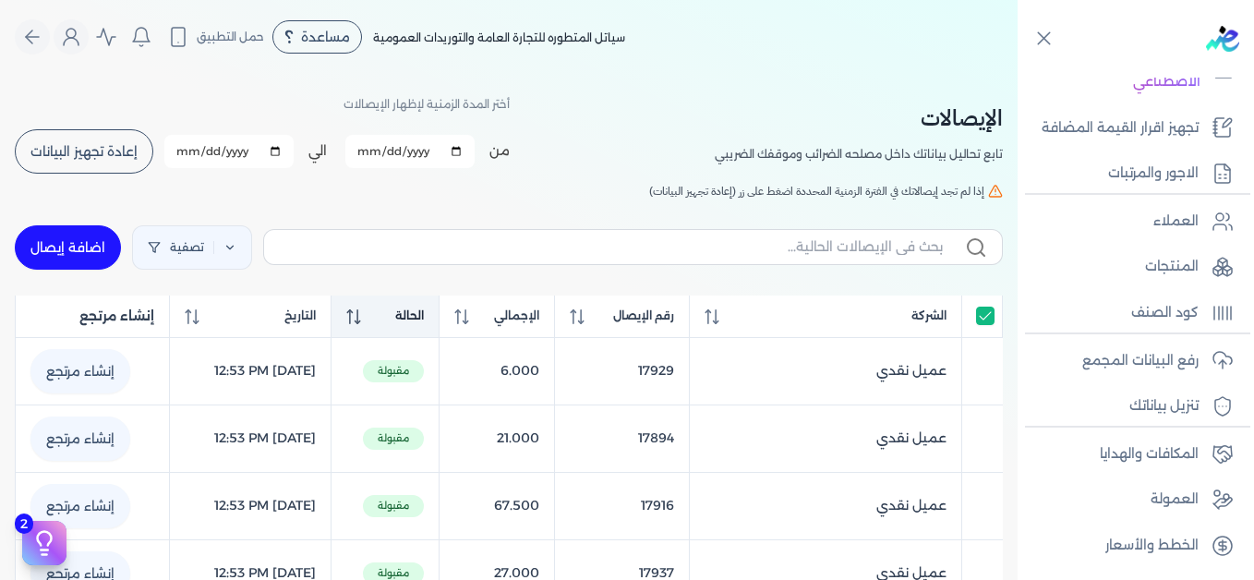
click at [361, 318] on icon at bounding box center [353, 316] width 15 height 15
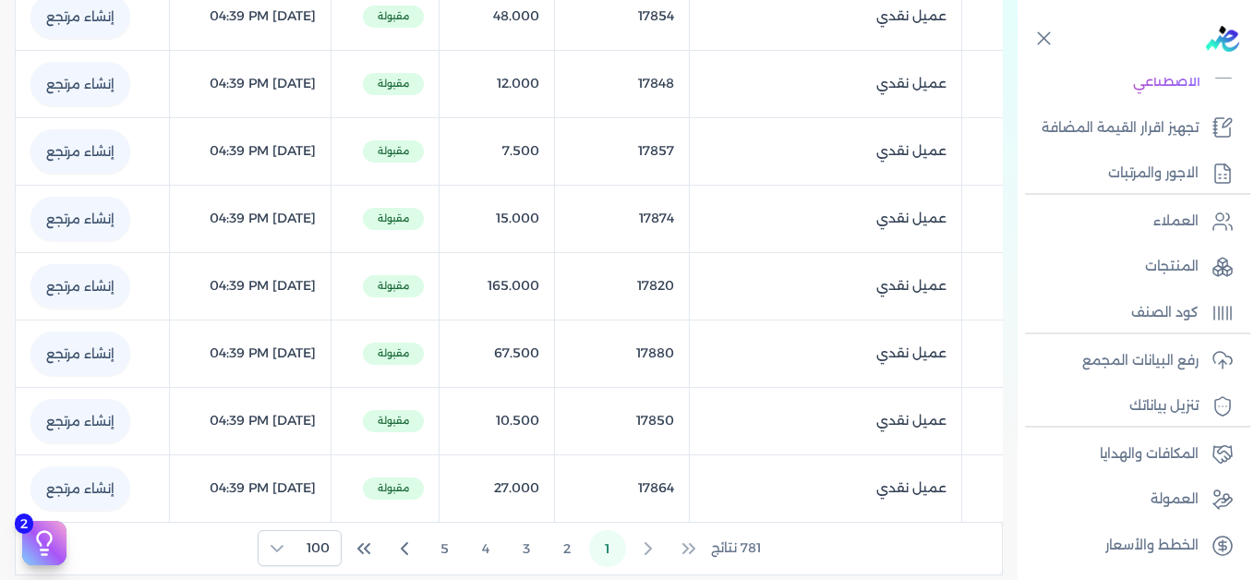
scroll to position [6833, 0]
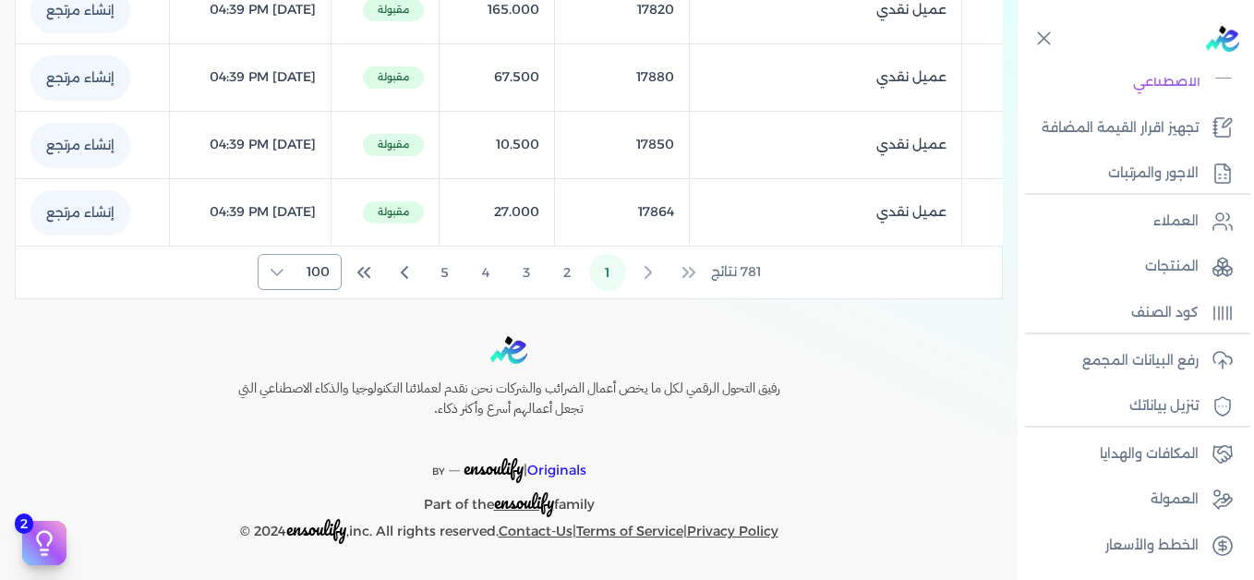
click at [305, 274] on span "100" at bounding box center [318, 272] width 45 height 34
click at [412, 271] on icon "Next Page" at bounding box center [404, 272] width 22 height 22
click at [454, 272] on button "5" at bounding box center [445, 272] width 37 height 37
click at [360, 271] on icon "Last Page" at bounding box center [364, 272] width 22 height 22
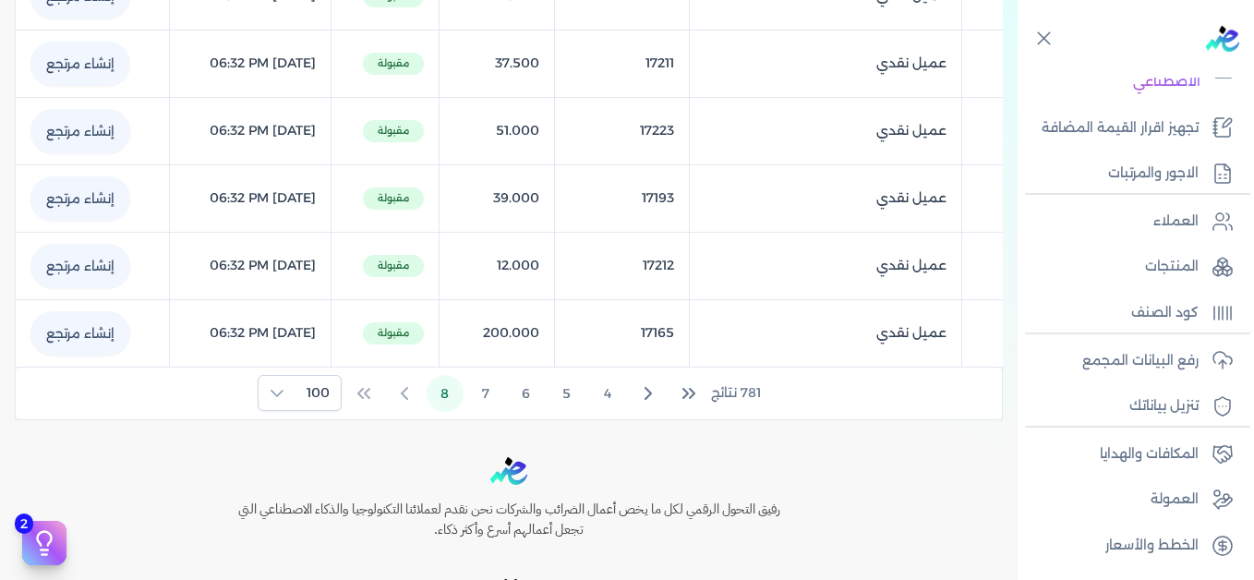
scroll to position [5552, 0]
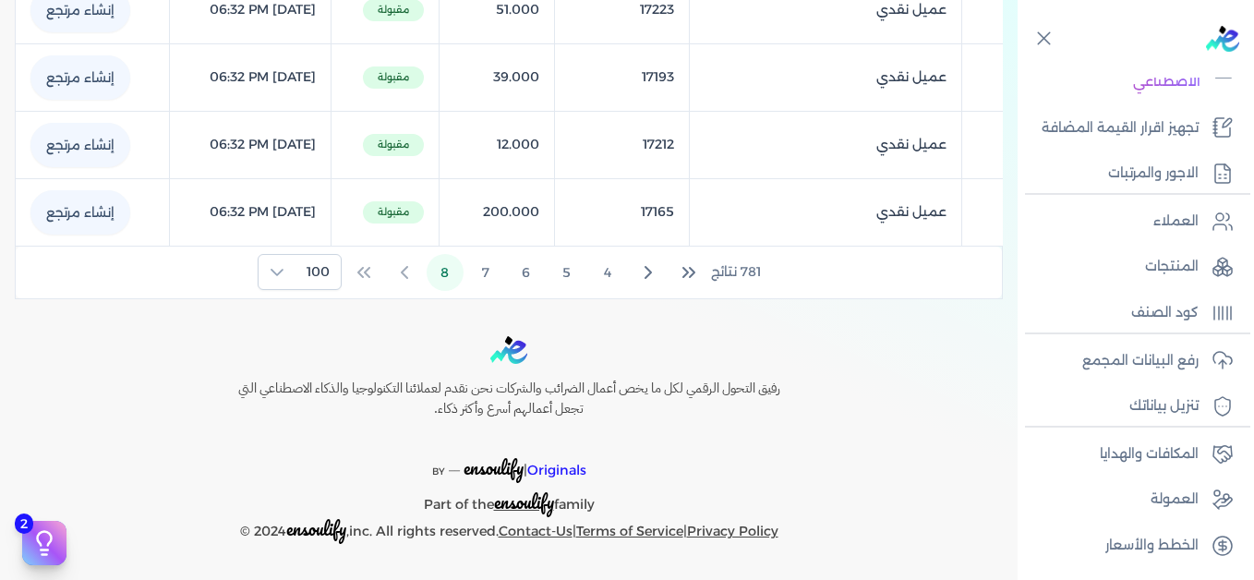
click at [691, 273] on icon "First Page" at bounding box center [689, 272] width 22 height 22
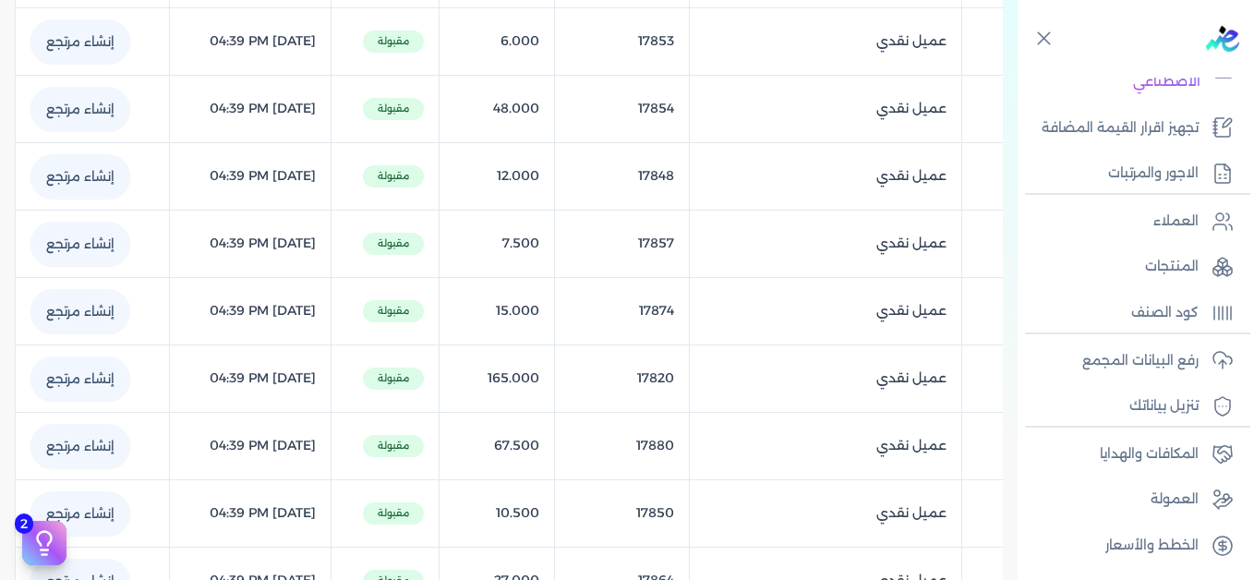
scroll to position [6833, 0]
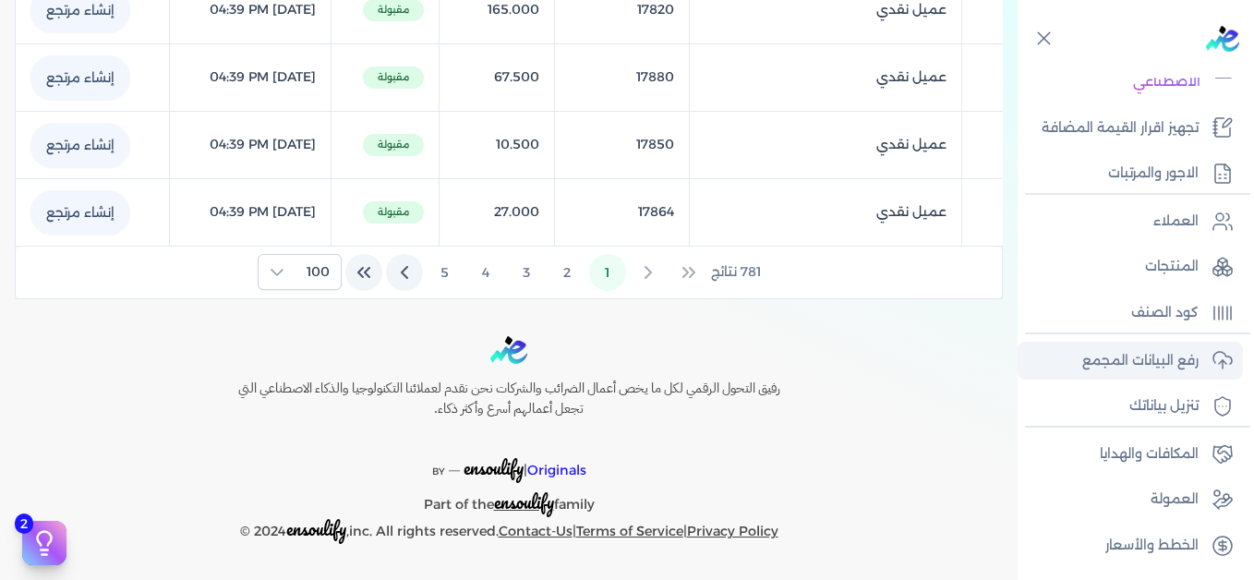
click at [1148, 352] on p "رفع البيانات المجمع" at bounding box center [1140, 361] width 116 height 24
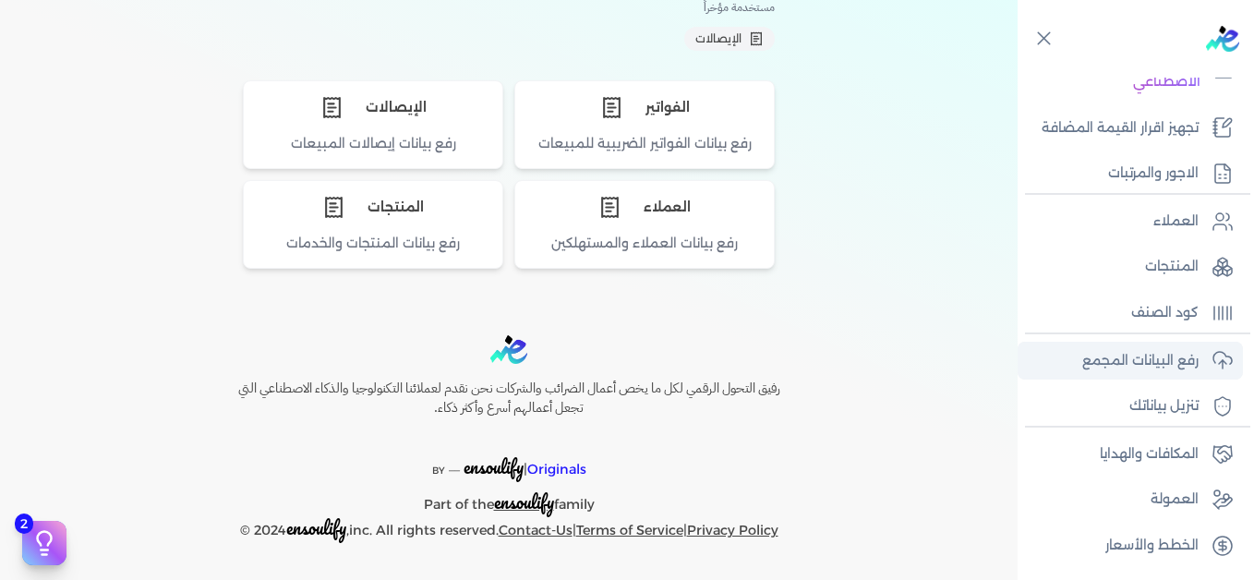
scroll to position [185, 0]
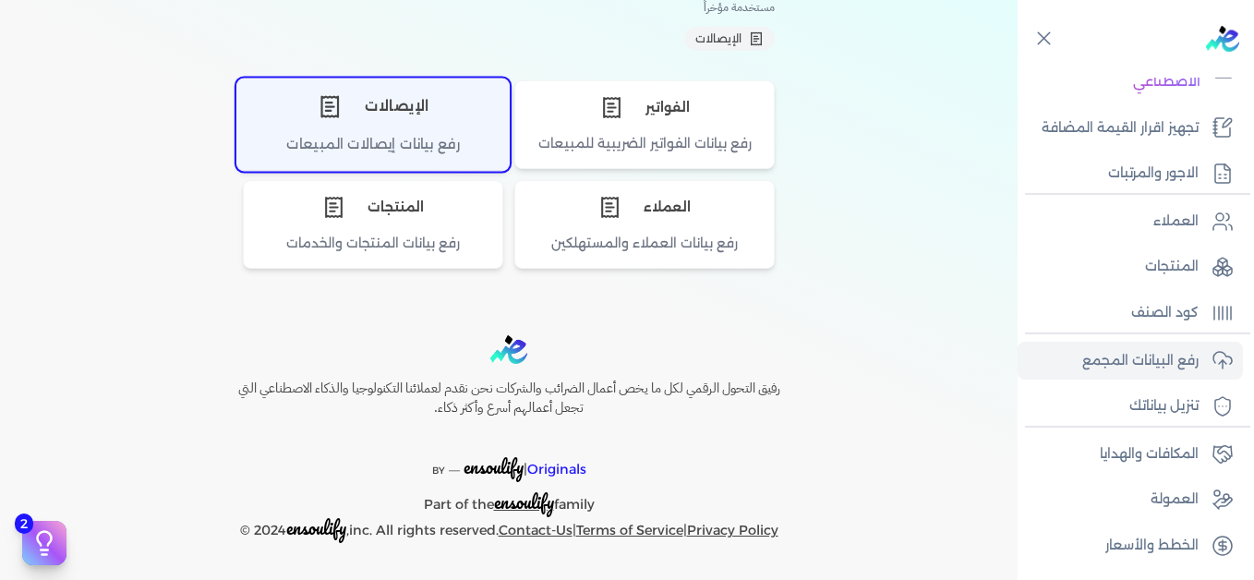
click at [425, 131] on div "الإيصالات" at bounding box center [372, 105] width 271 height 55
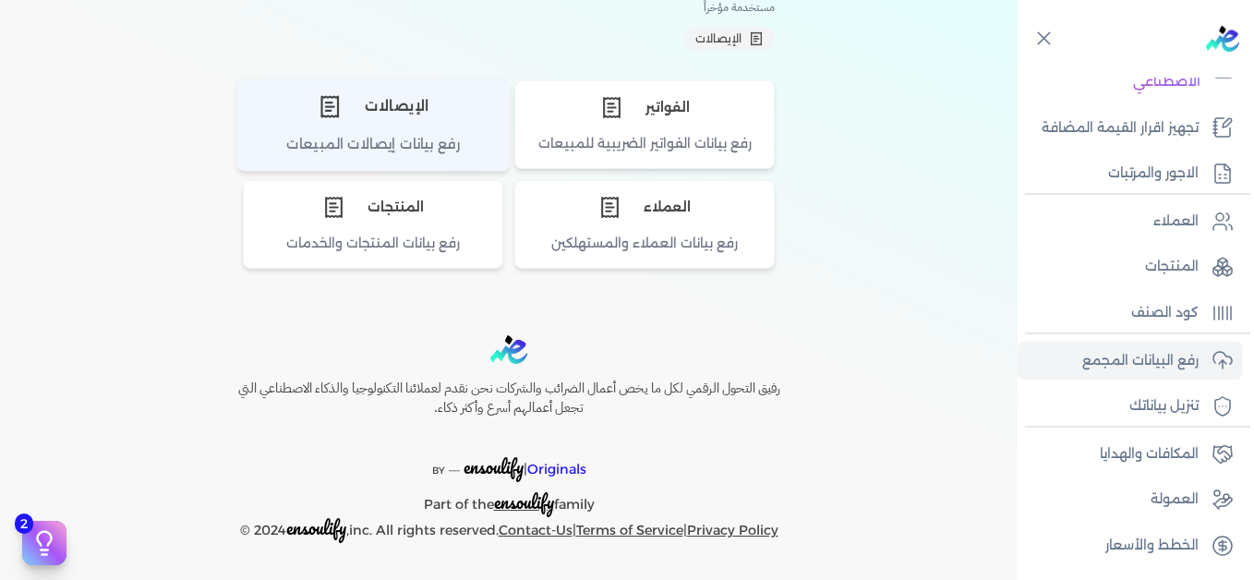
scroll to position [324, 0]
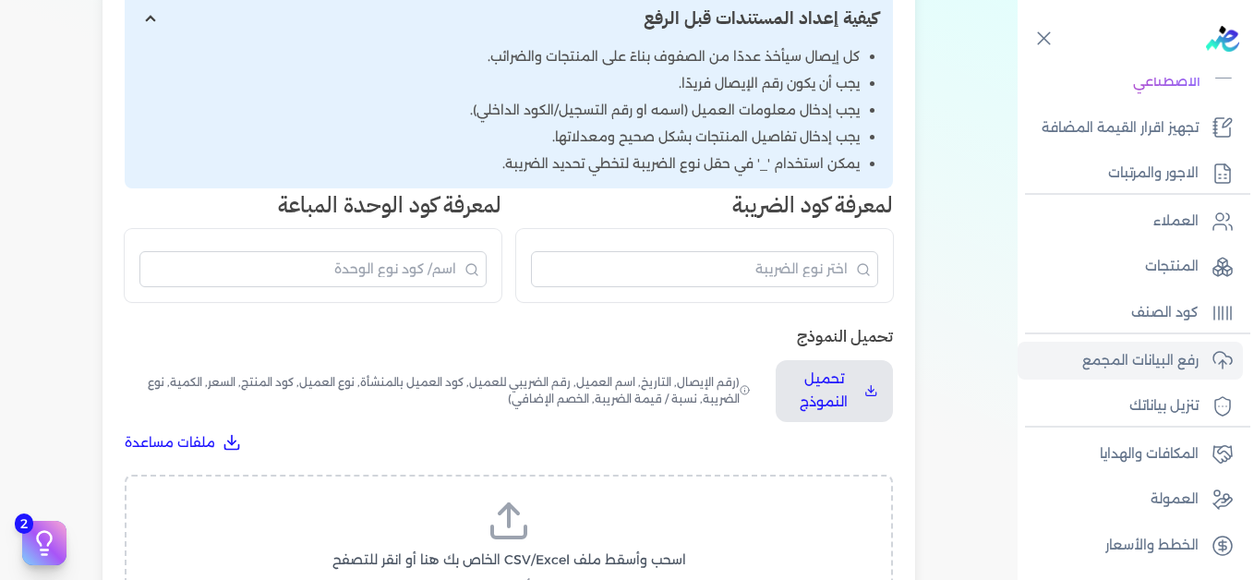
click at [503, 536] on icon at bounding box center [508, 531] width 33 height 11
click at [0, 0] on input "اسحب وأسقط ملف CSV/Excel الخاص بك هنا أو انقر للتصفح (.csv أو .xlsx فقط)" at bounding box center [0, 0] width 0 height 0
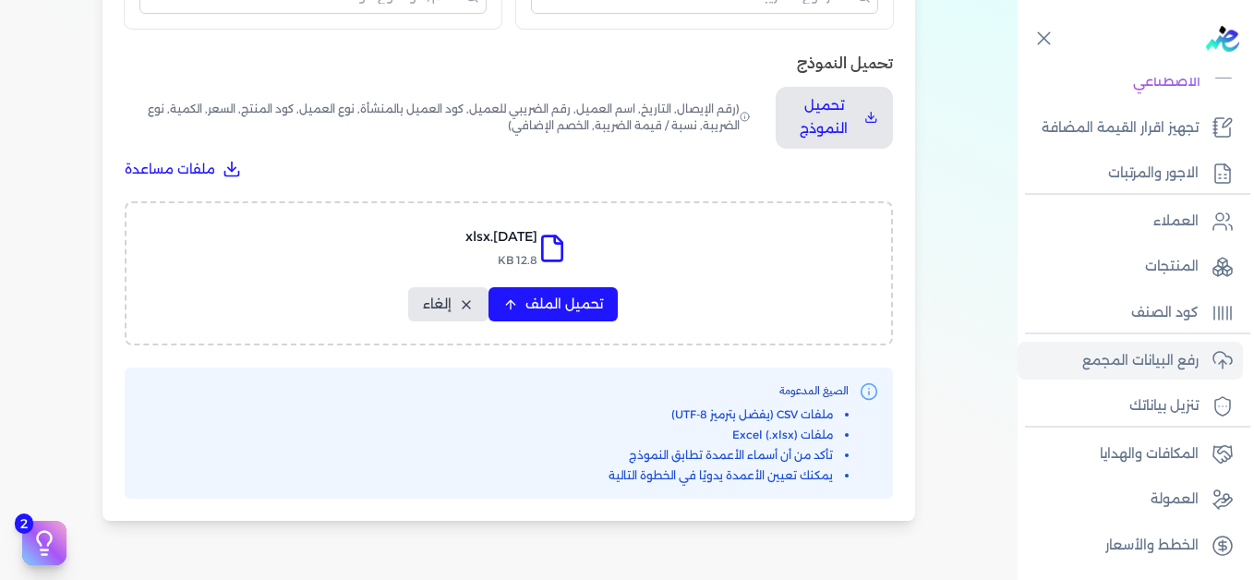
scroll to position [601, 0]
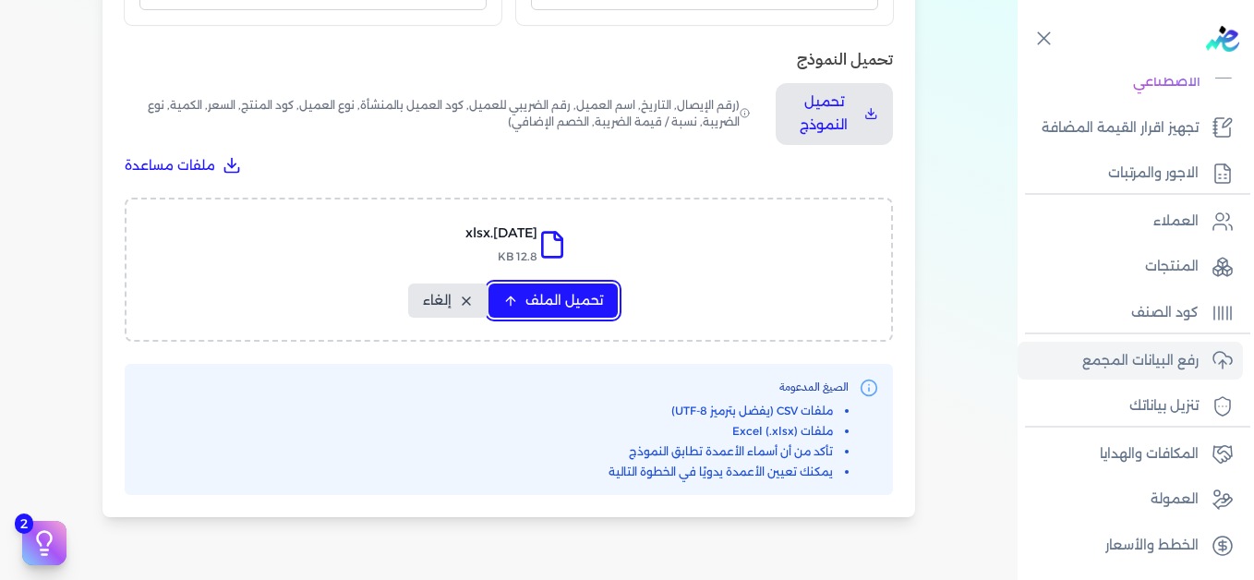
click at [535, 297] on span "تحميل الملف" at bounding box center [564, 300] width 78 height 19
select select "التاريخ"
select select "أسم العميل"
select select "نوع العميل"
select select "وصف البند"
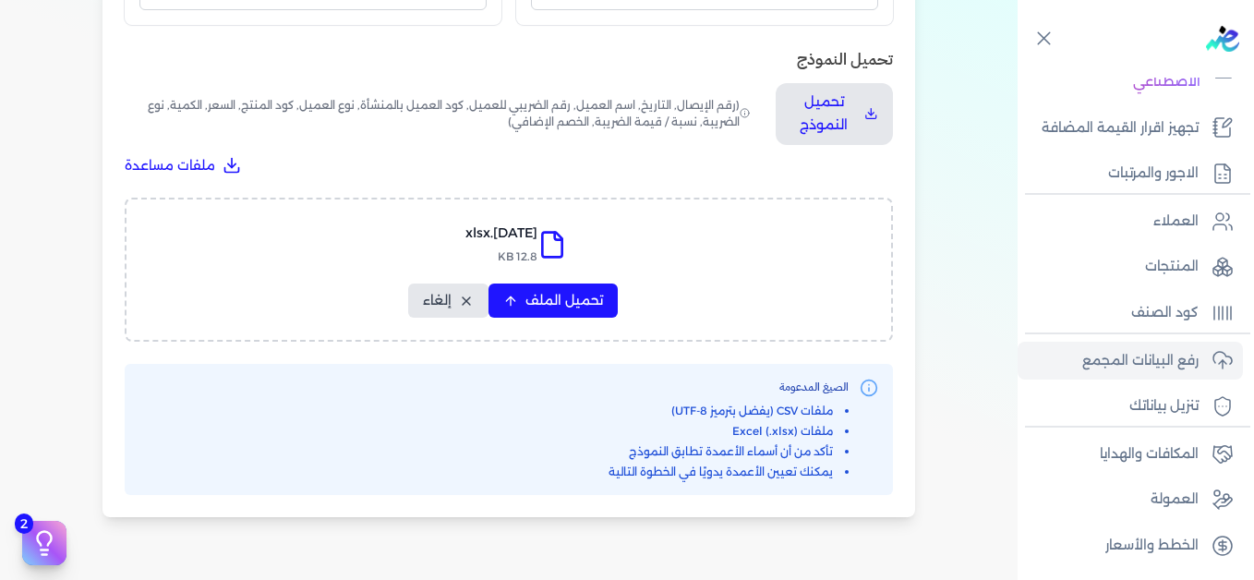
select select "السعر"
select select "الكمية"
select select "نوع الضريبة"
select select "نسبة / قيمة الضريبة"
select select "خصم اضافي"
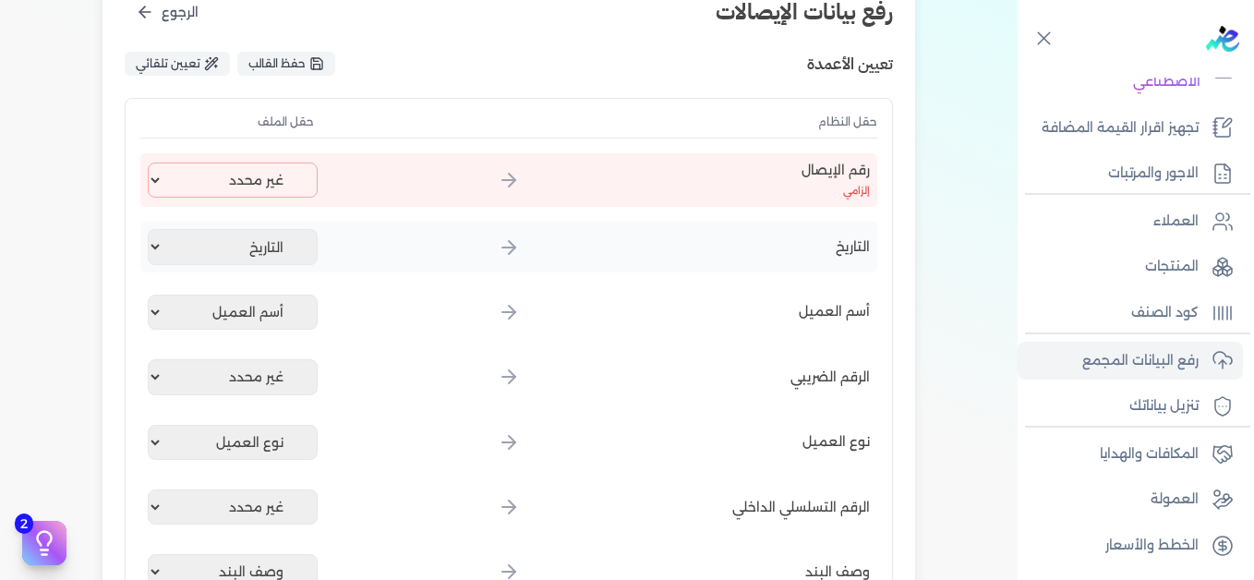
scroll to position [232, 0]
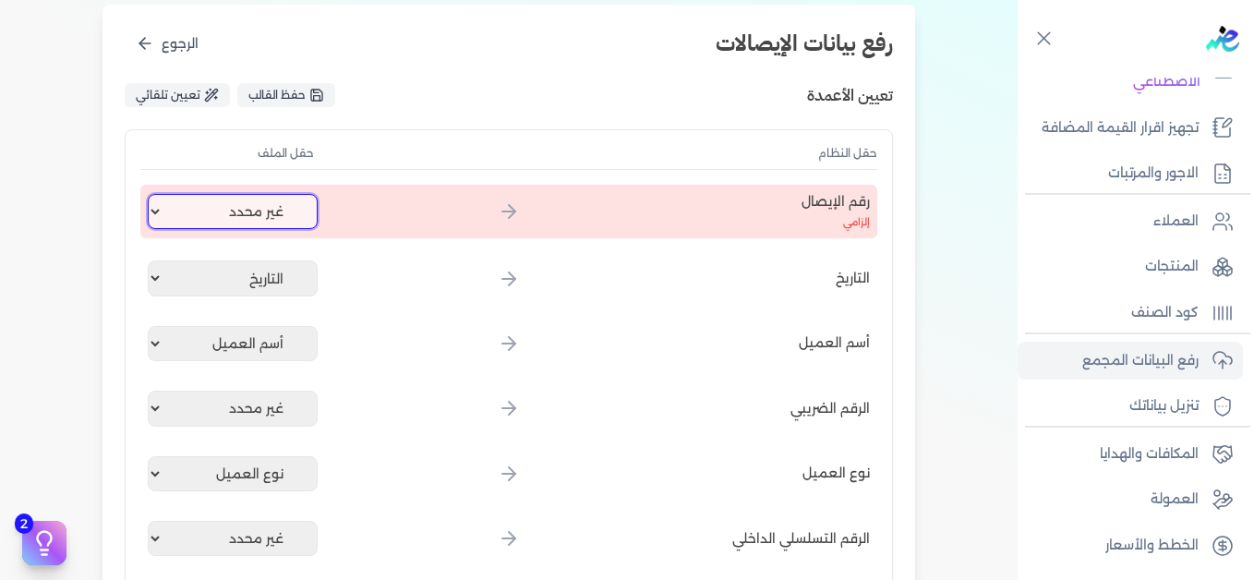
click at [253, 213] on select "غير محدد إيصال رقم التاريخ كود العميل بالمنشأة أسم العميل الرقم الضريبي للعميل …" at bounding box center [233, 211] width 170 height 35
select select "إيصال رقم"
click at [151, 194] on select "غير محدد إيصال رقم التاريخ كود العميل بالمنشأة أسم العميل الرقم الضريبي للعميل …" at bounding box center [233, 211] width 170 height 35
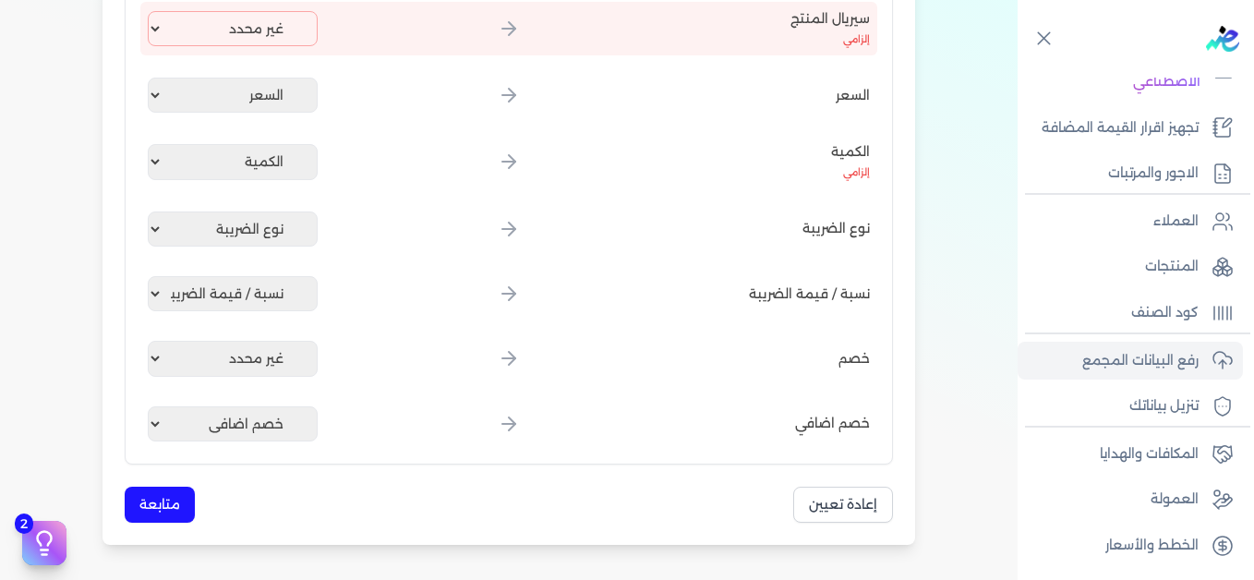
scroll to position [878, 0]
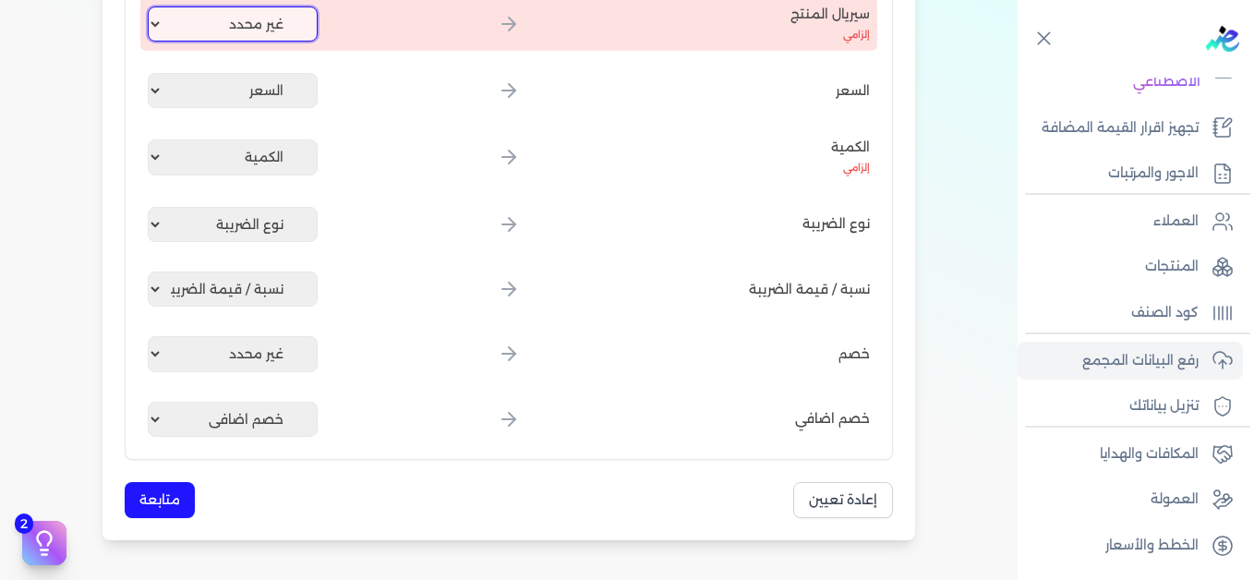
click at [191, 28] on select "غير محدد إيصال رقم التاريخ كود العميل بالمنشأة أسم العميل الرقم الضريبي للعميل …" at bounding box center [233, 23] width 170 height 35
select select "كود المنتج الداخلي"
click at [151, 6] on select "غير محدد إيصال رقم التاريخ كود العميل بالمنشأة أسم العميل الرقم الضريبي للعميل …" at bounding box center [233, 23] width 170 height 35
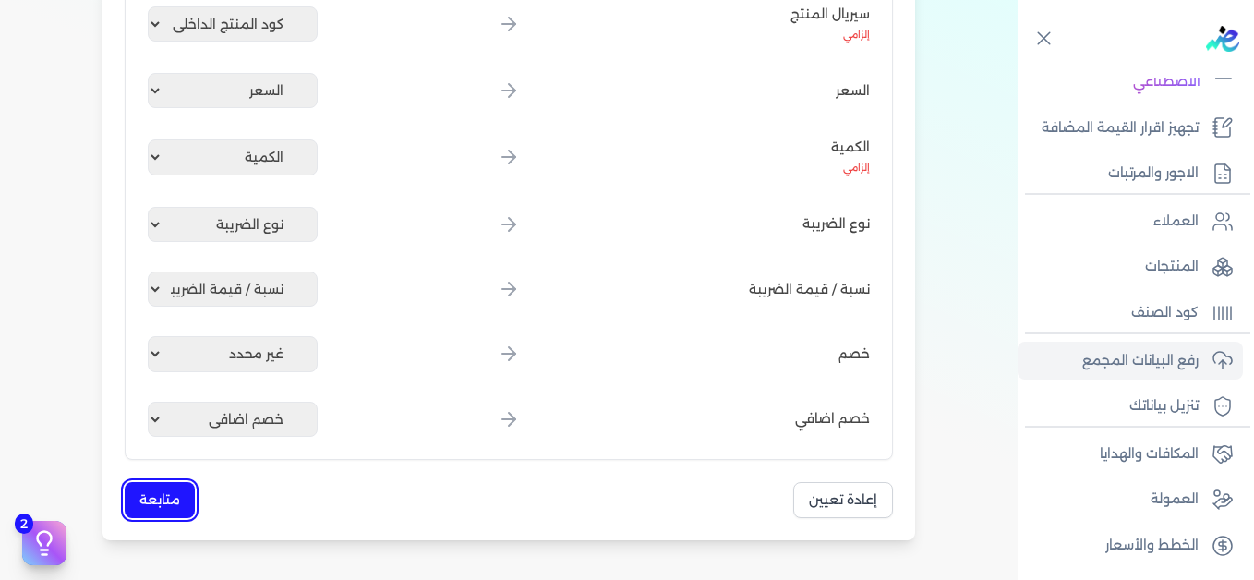
click at [183, 505] on button "متابعة" at bounding box center [160, 500] width 70 height 36
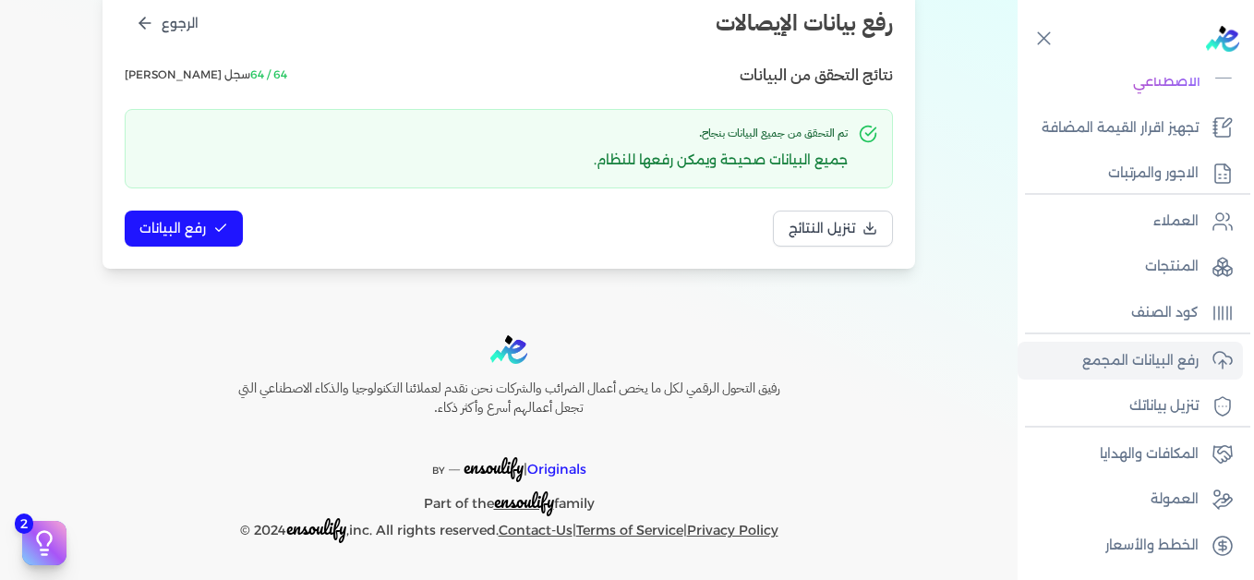
scroll to position [252, 0]
click at [206, 220] on span "رفع البيانات" at bounding box center [172, 228] width 66 height 19
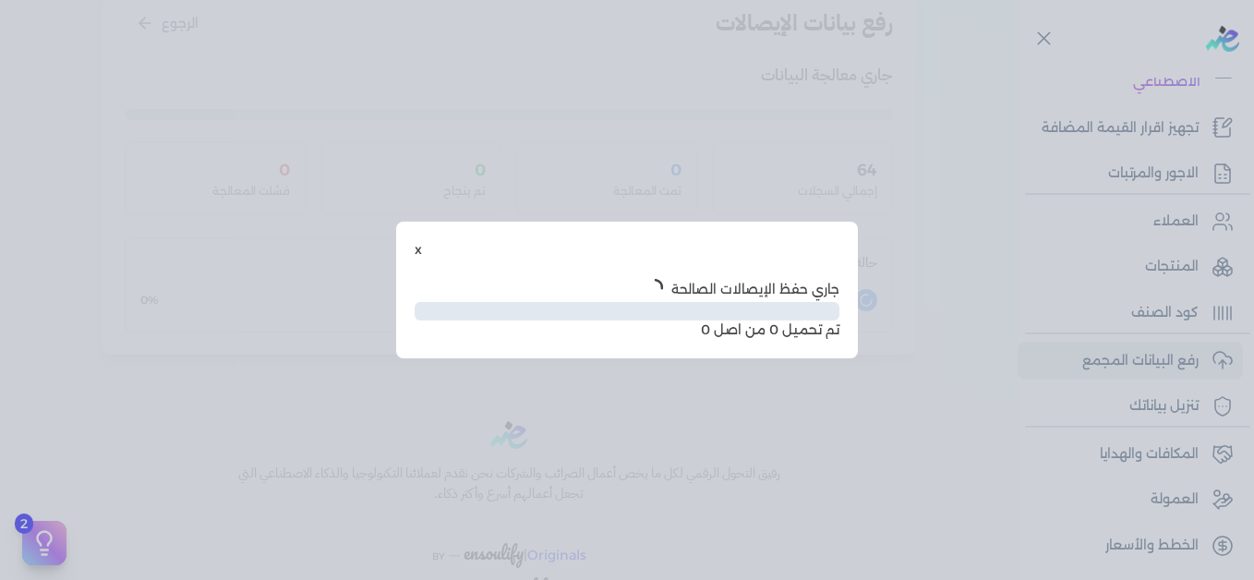
scroll to position [151, 0]
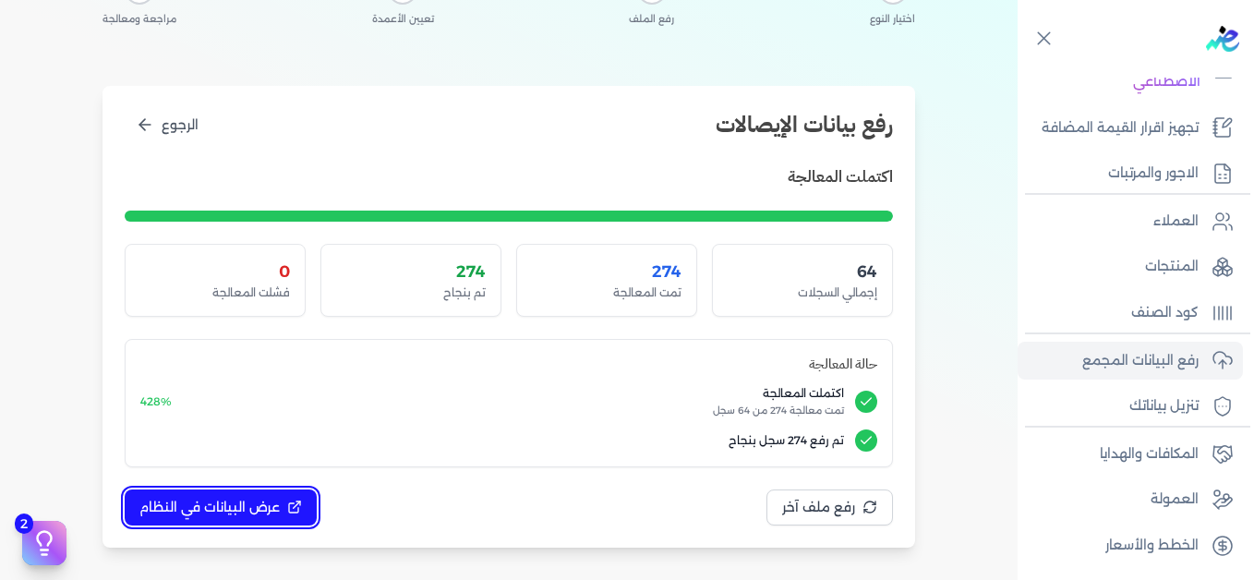
click at [265, 510] on span "عرض البيانات في النظام" at bounding box center [209, 507] width 140 height 19
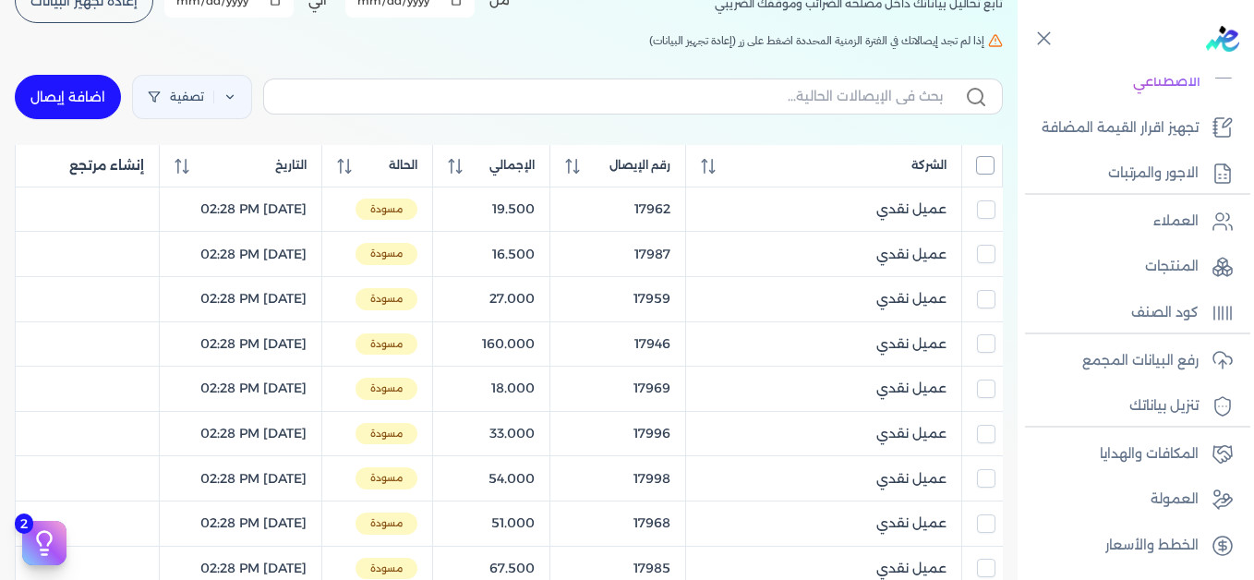
click at [983, 164] on input "All items unselected" at bounding box center [985, 165] width 18 height 18
checkbox input "true"
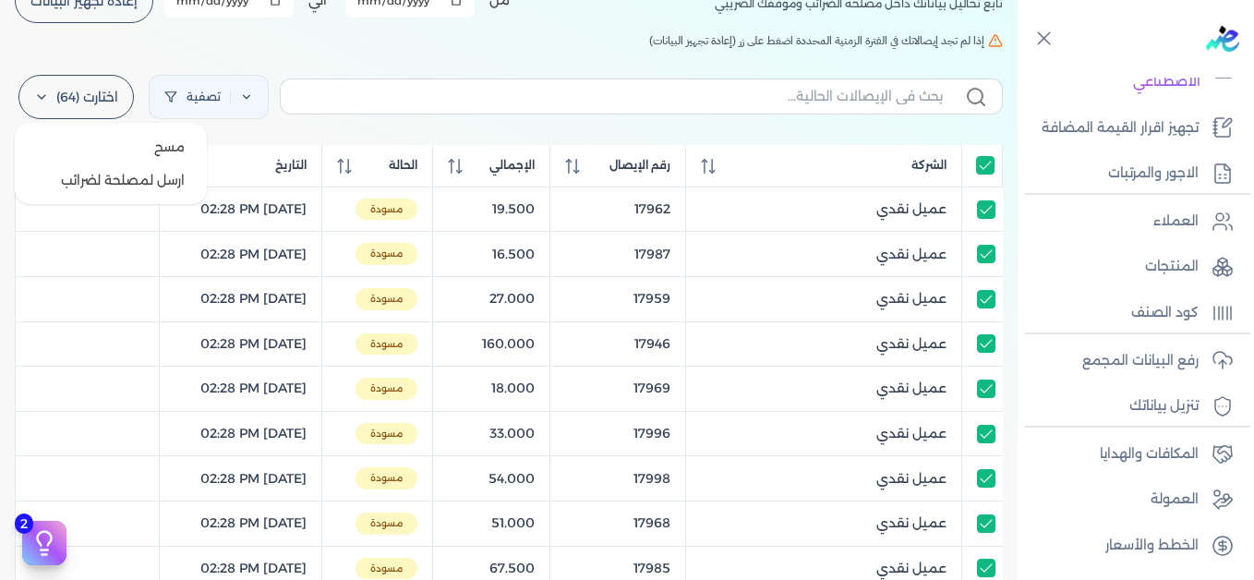
click at [66, 103] on label "اختارت (64)" at bounding box center [75, 97] width 115 height 44
click at [295, 55] on div "الإيصالات تابع تحاليل بياناتك داخل مصلحه الضرائب وموقفك الضريبي أختر المدة الزم…" at bounding box center [509, 530] width 1018 height 1214
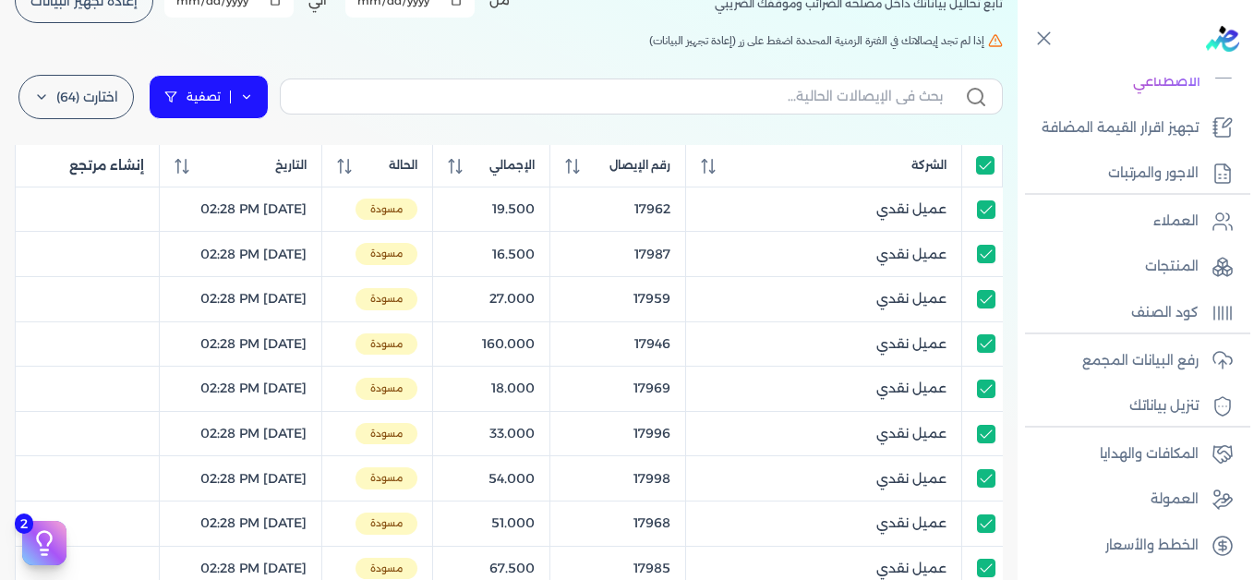
click at [260, 90] on link "تصفية" at bounding box center [209, 97] width 120 height 44
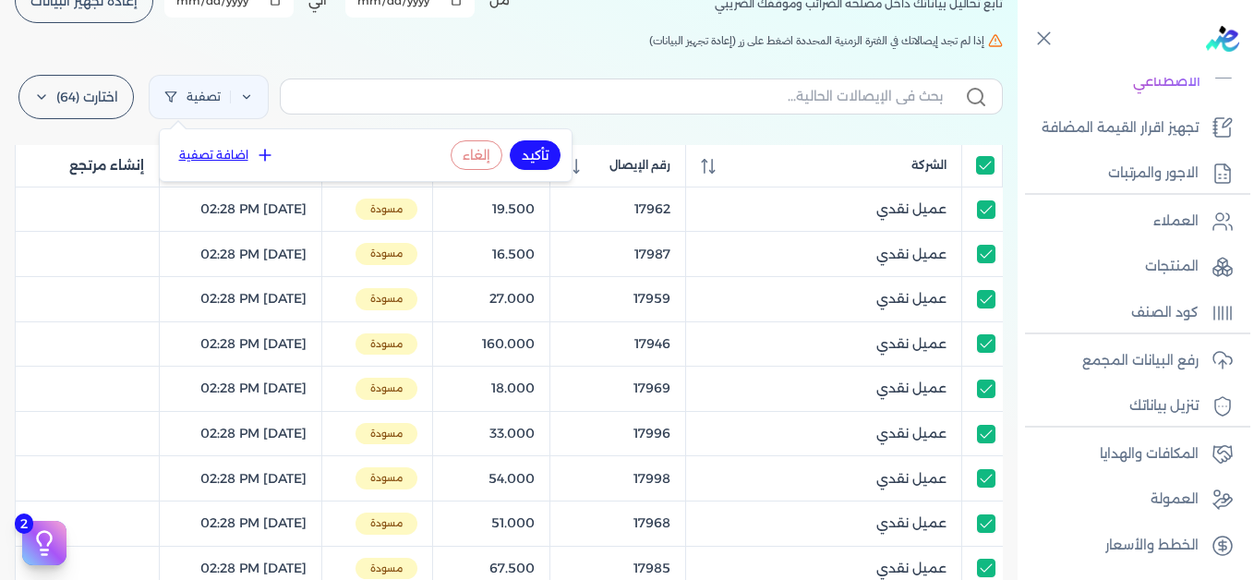
click at [249, 152] on button "اضافة تصفية" at bounding box center [227, 155] width 112 height 22
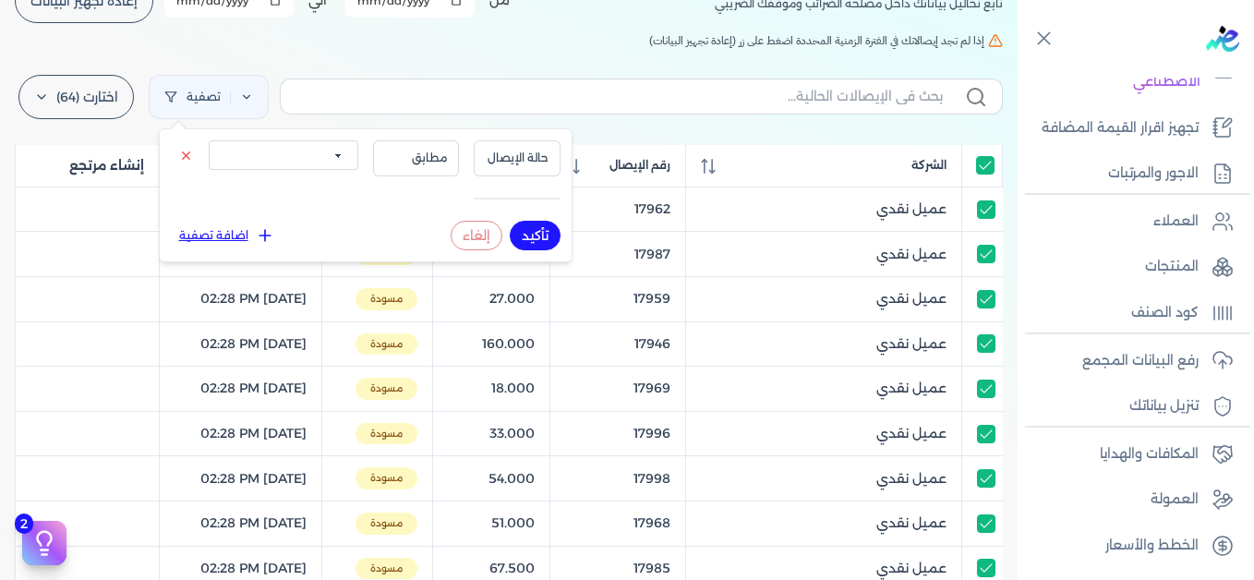
click at [281, 163] on select "الكل مقبولة غير مقبولة يتم مراجعتها ملغية مرفوضة مسودة" at bounding box center [284, 155] width 150 height 30
select select "draft"
click at [209, 140] on select "الكل مقبولة غير مقبولة يتم مراجعتها ملغية مرفوضة مسودة" at bounding box center [284, 155] width 150 height 30
click at [529, 232] on button "تأكيد" at bounding box center [535, 236] width 51 height 30
click at [105, 103] on label "اختارت (64)" at bounding box center [75, 97] width 115 height 44
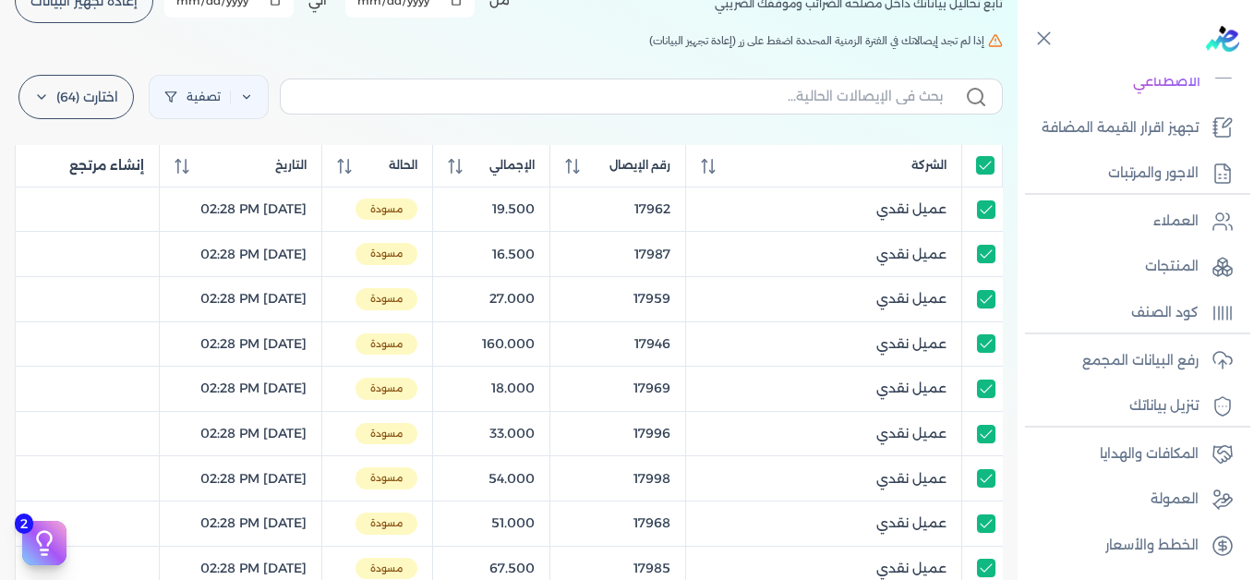
click at [297, 48] on h5 "إذا لم تجد إيصالاتك في الفترة الزمنية المحددة اضغط على زر (إعادة تجهيز البيانات)" at bounding box center [509, 40] width 988 height 17
click at [93, 106] on label "اختارت (64)" at bounding box center [75, 97] width 115 height 44
click at [131, 178] on button "ارسل لمصلحة لضرائب" at bounding box center [110, 179] width 177 height 33
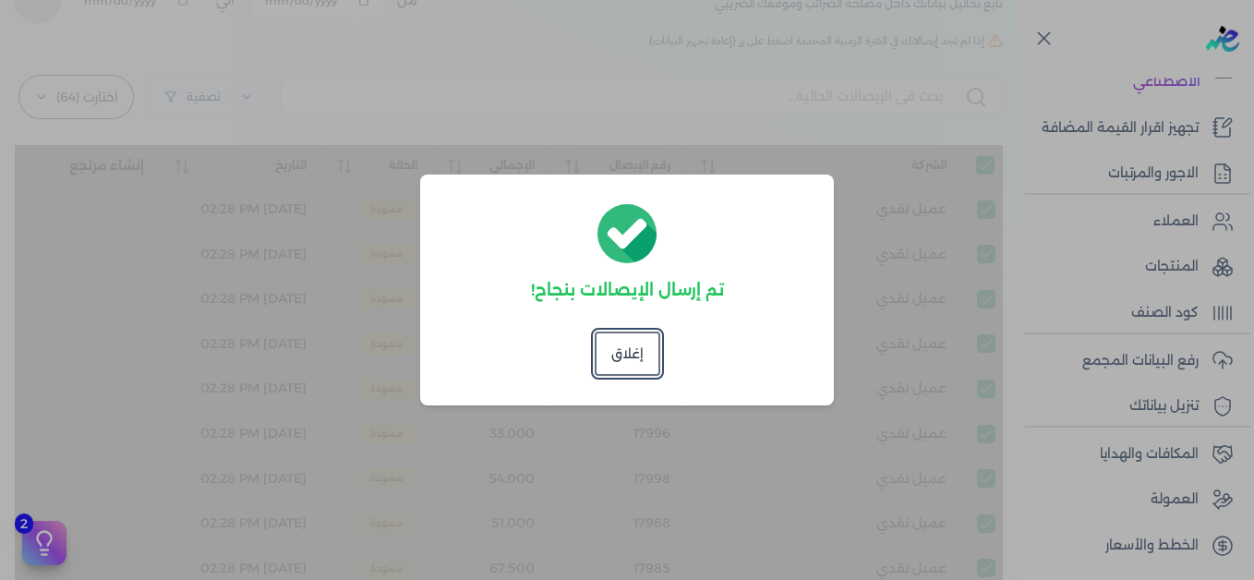
checkbox input "true"
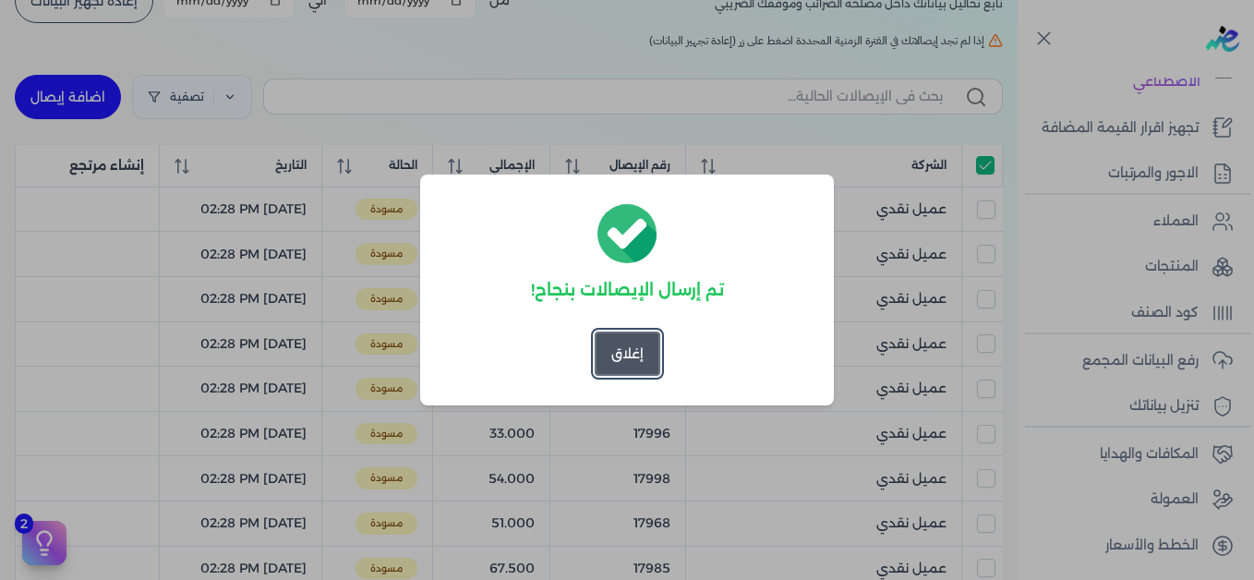
click at [627, 350] on button "إغلاق" at bounding box center [628, 354] width 66 height 44
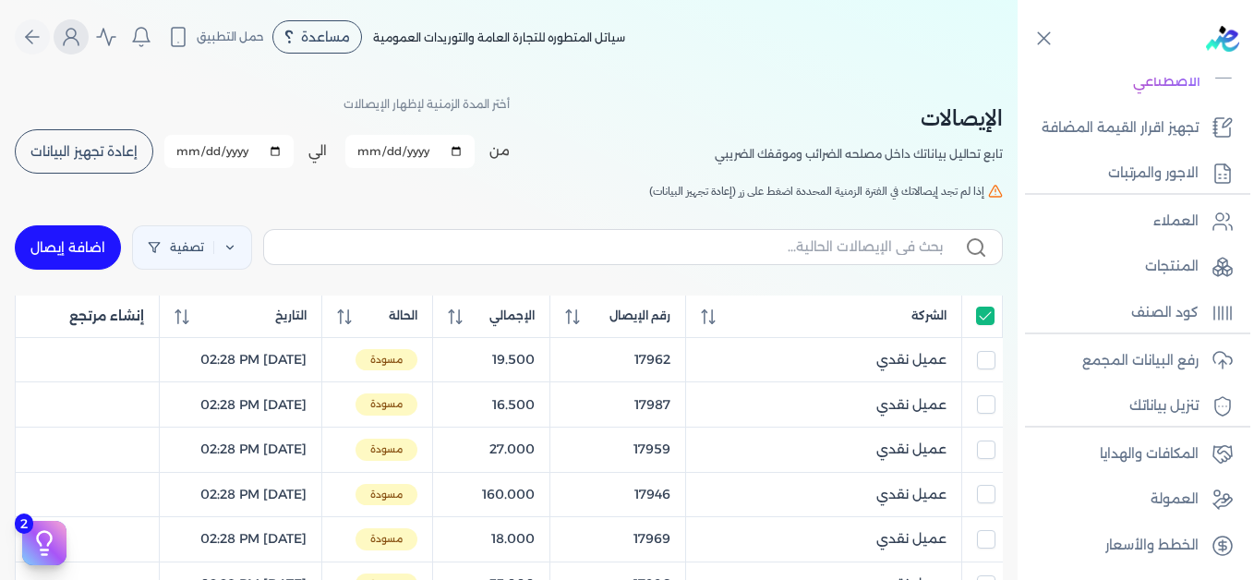
click at [72, 34] on icon "Global" at bounding box center [71, 37] width 22 height 22
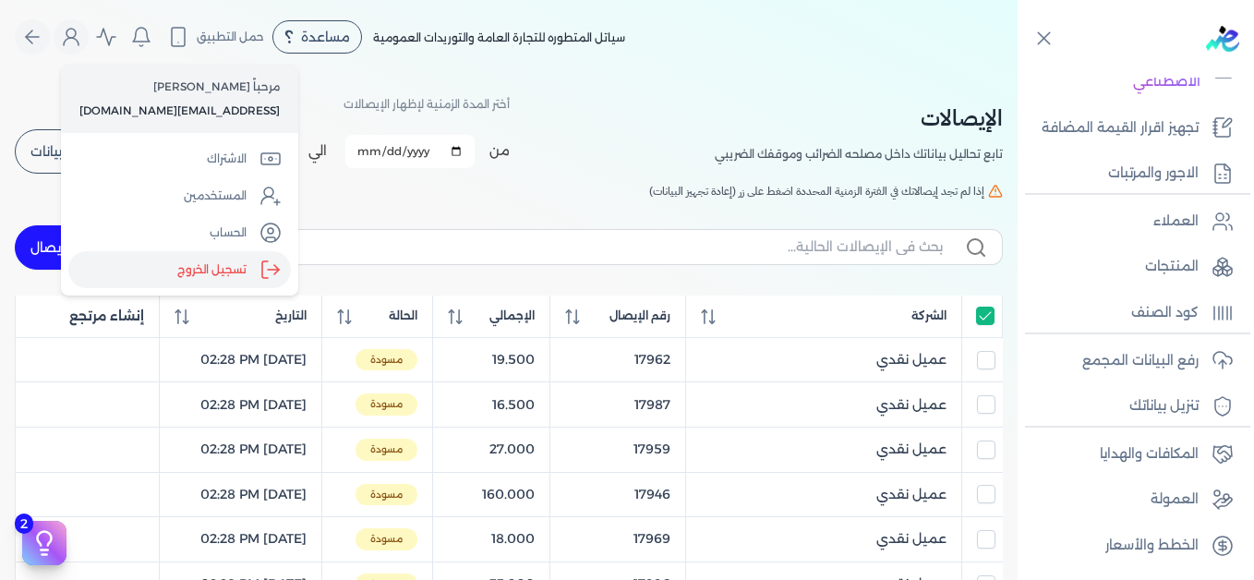
click at [234, 271] on label "تسجيل الخروج" at bounding box center [179, 269] width 223 height 37
click at [1018, 74] on input "Close" at bounding box center [1018, 74] width 0 height 0
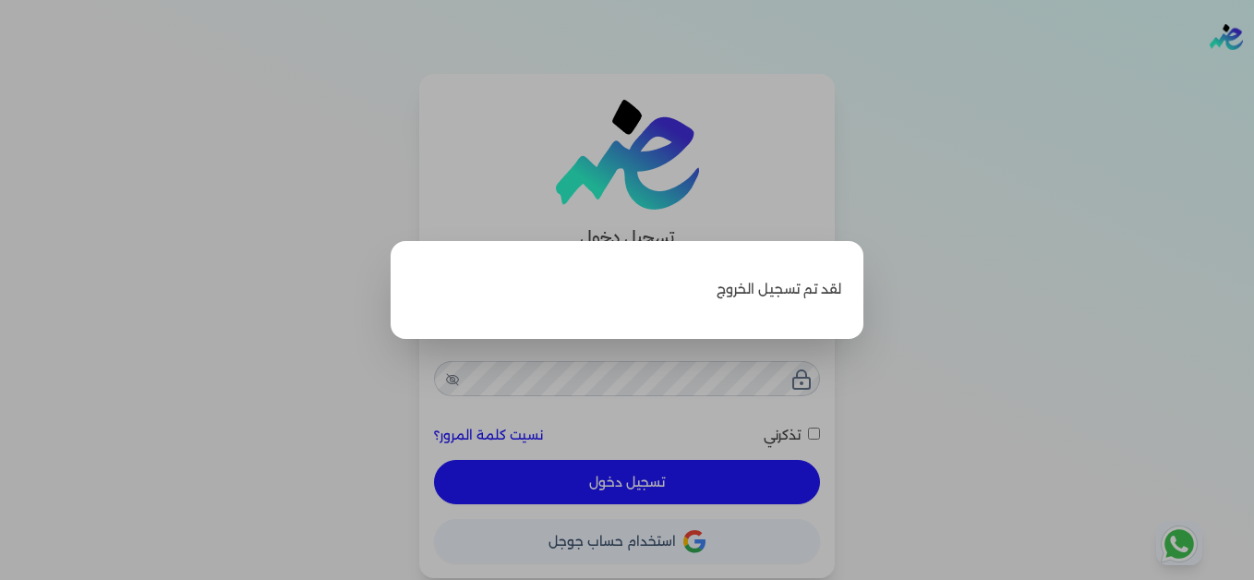
click at [1044, 148] on label "Close" at bounding box center [627, 290] width 1254 height 580
click at [1253, 74] on input "Close" at bounding box center [1254, 74] width 0 height 0
